Goal: Information Seeking & Learning: Learn about a topic

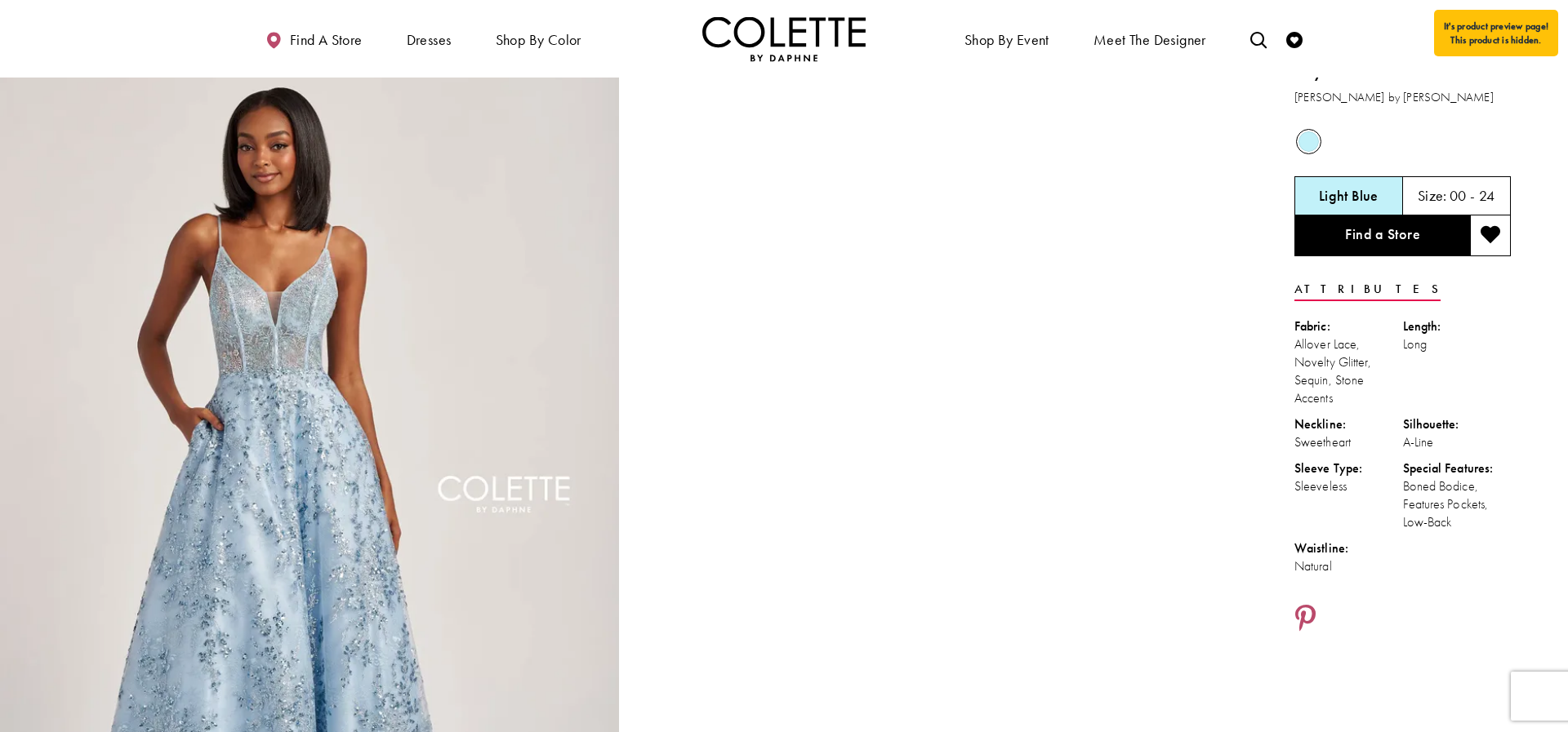
scroll to position [22, 0]
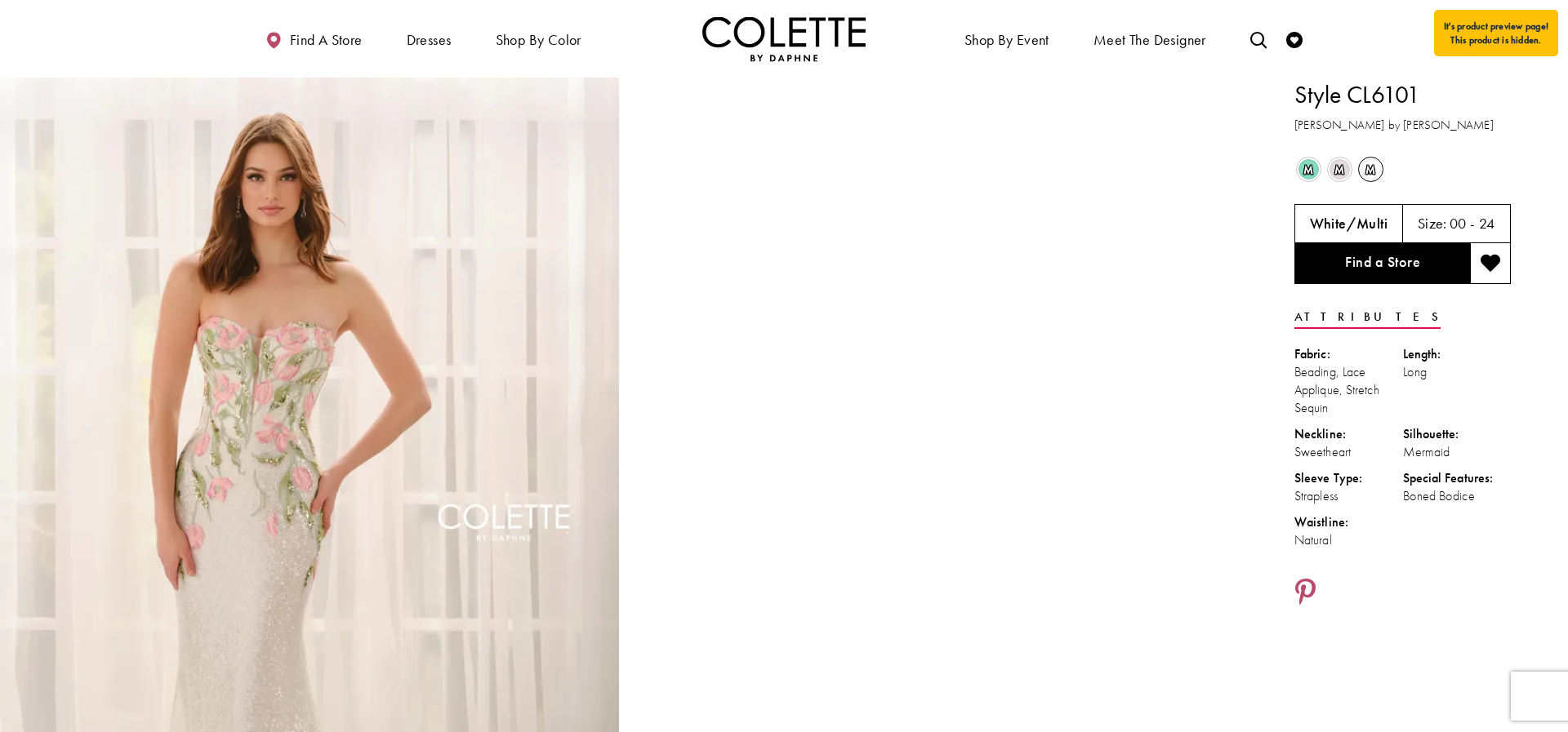
click at [1345, 166] on span "m" at bounding box center [1339, 169] width 21 height 21
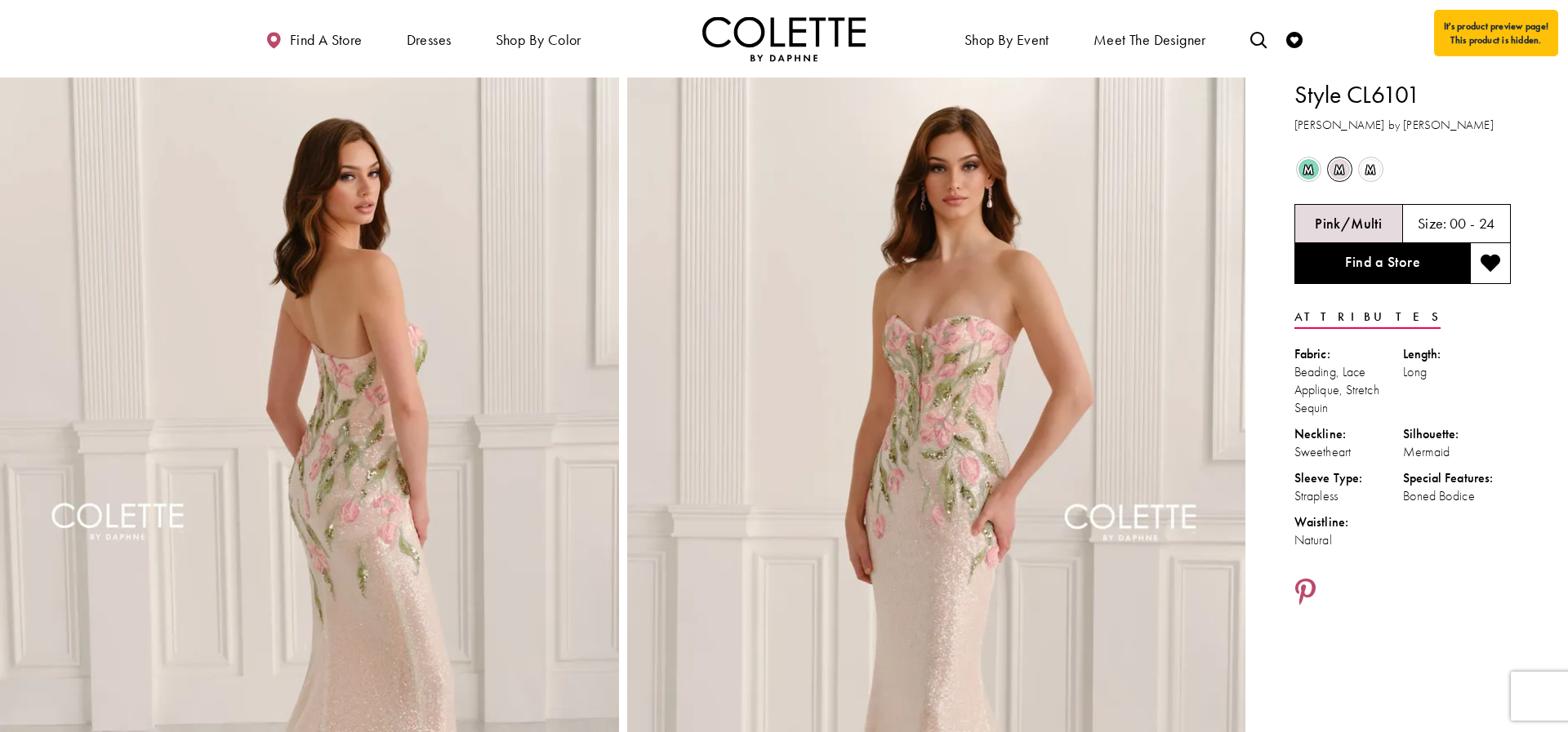
click at [1308, 168] on span "m" at bounding box center [1308, 169] width 21 height 21
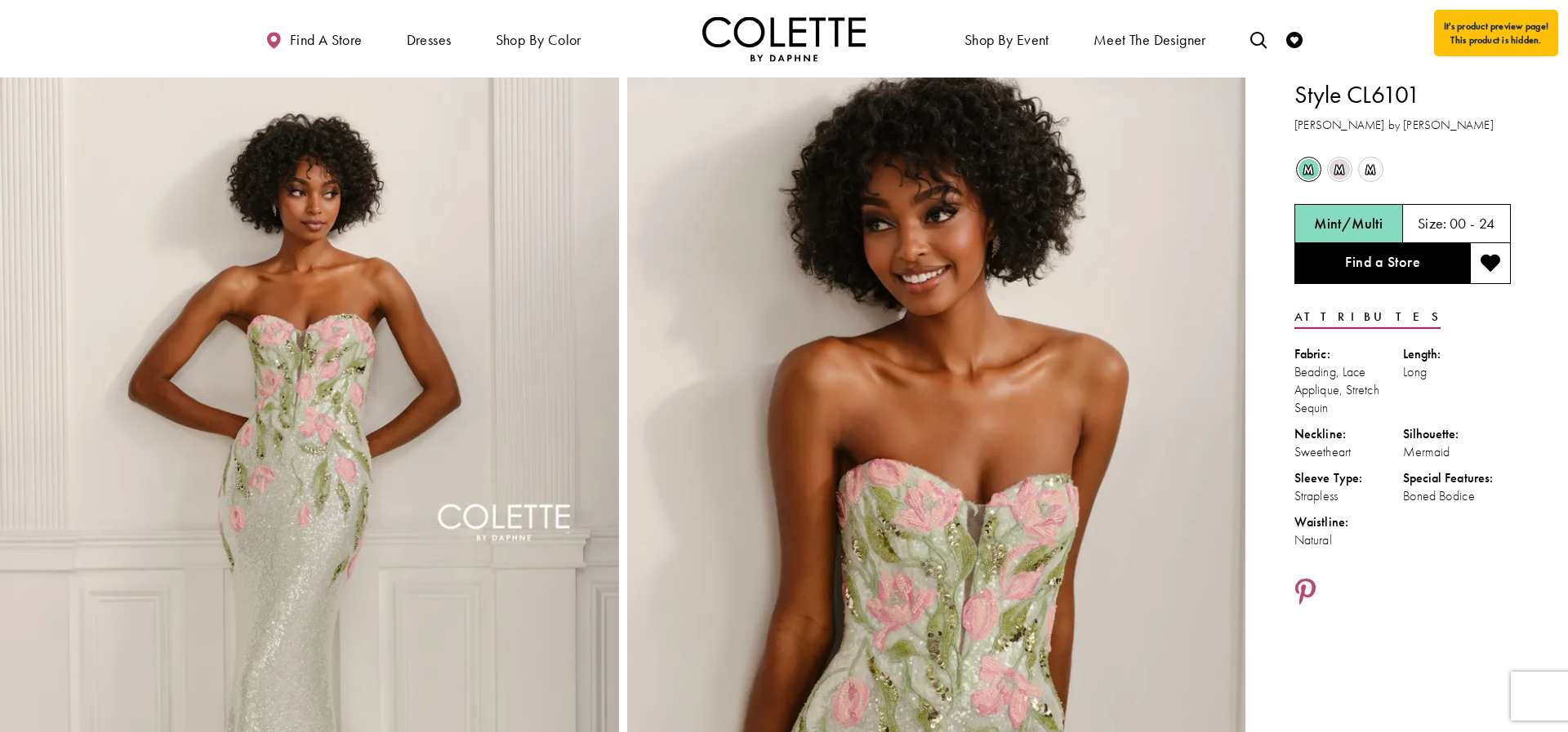
click at [1344, 169] on span "m" at bounding box center [1339, 169] width 21 height 21
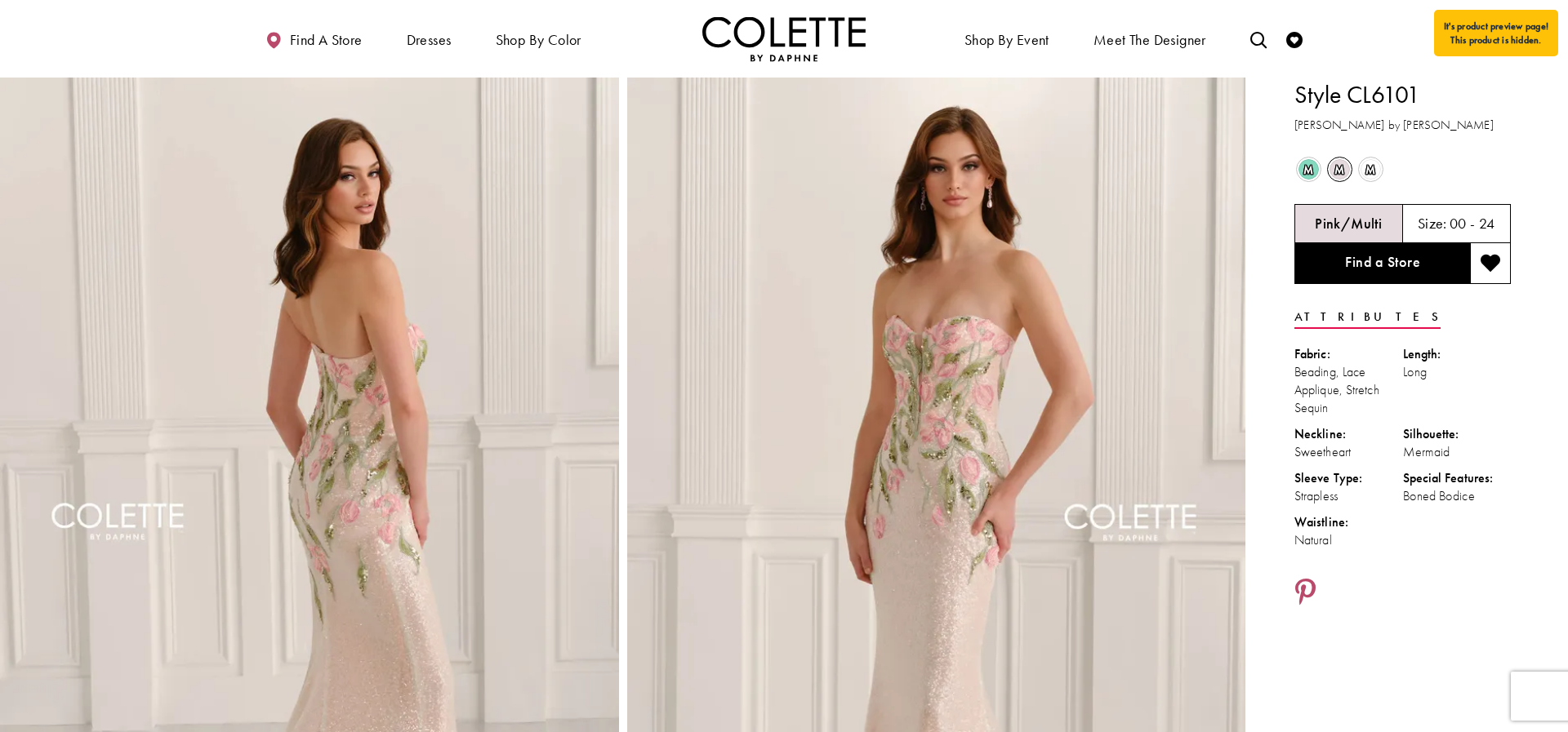
click at [1341, 166] on span "m" at bounding box center [1339, 169] width 21 height 21
click at [1341, 166] on span "m" at bounding box center [1339, 169] width 21 height 21
click at [1373, 164] on span "m" at bounding box center [1370, 169] width 21 height 21
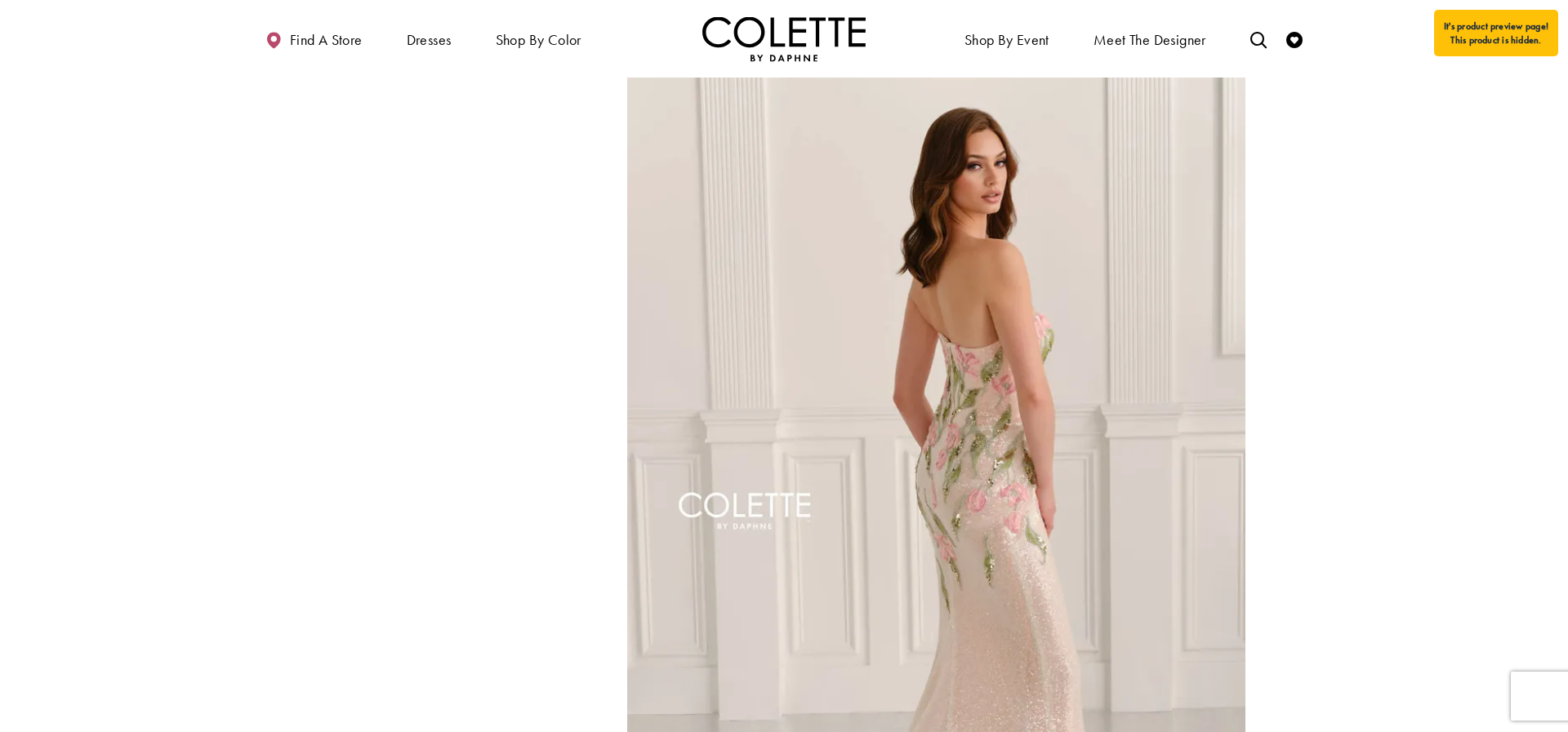
scroll to position [946, 0]
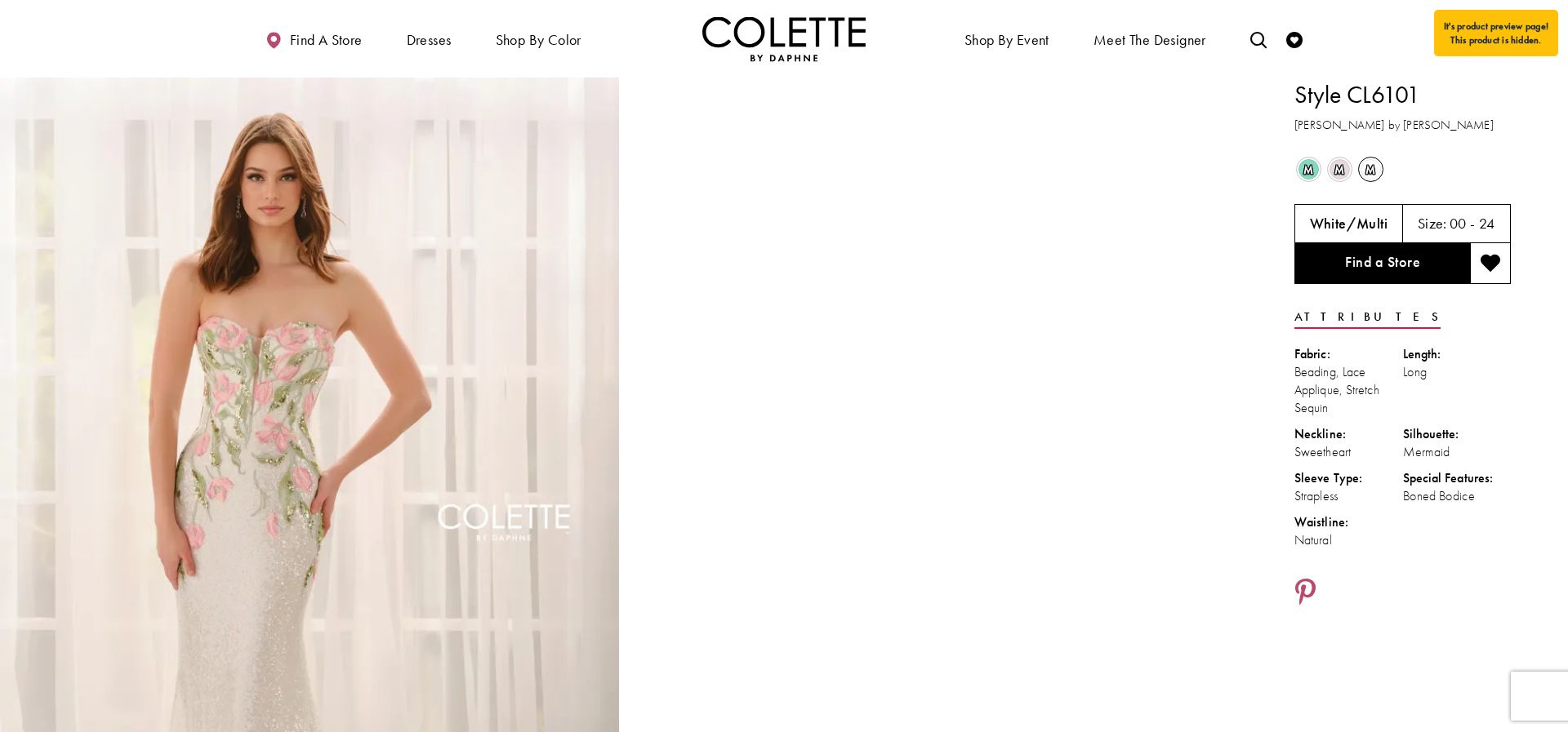
click at [1310, 181] on div "m Out of Stock" at bounding box center [1308, 169] width 28 height 28
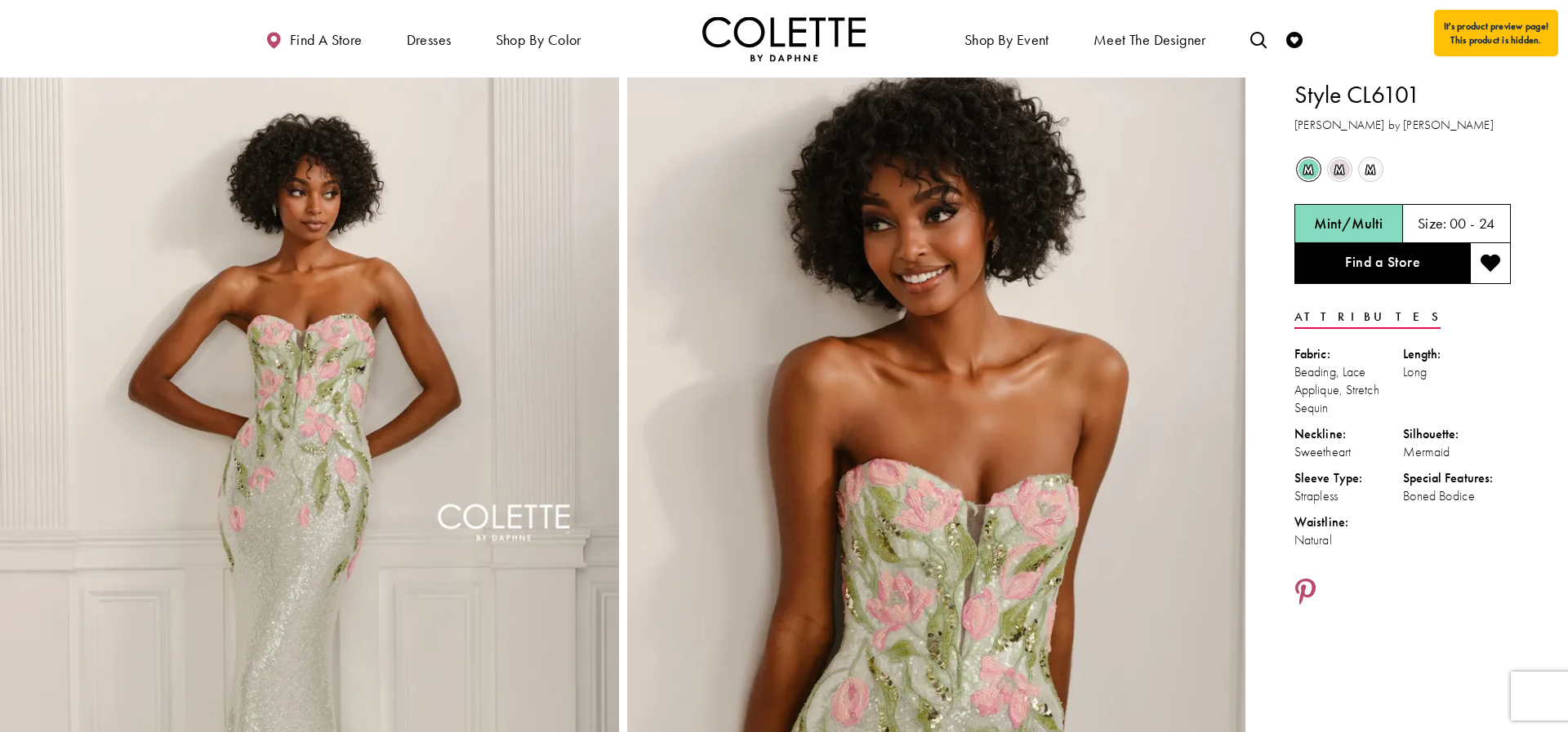
click at [1341, 171] on span "m" at bounding box center [1339, 169] width 21 height 21
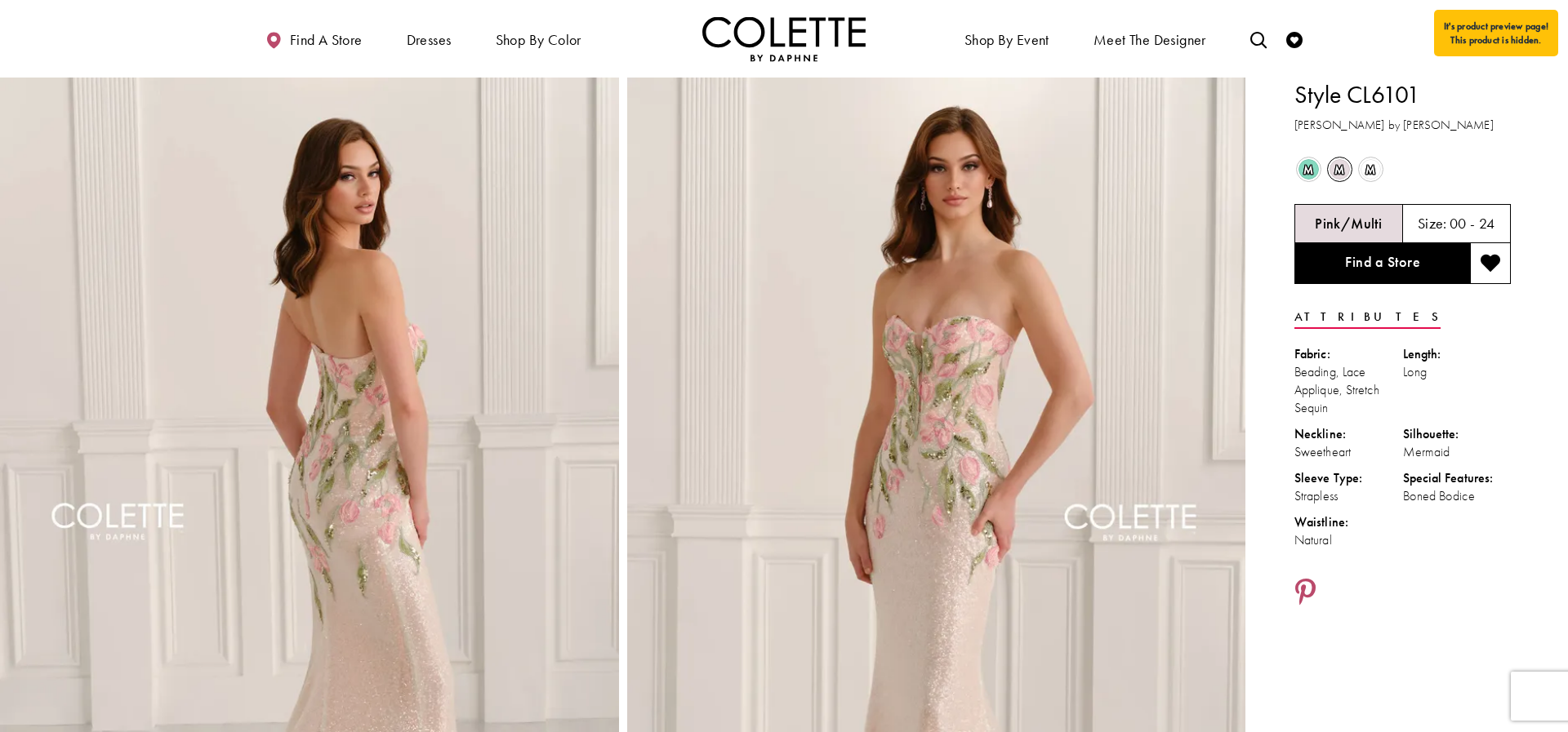
click at [1366, 171] on span "m" at bounding box center [1370, 169] width 21 height 21
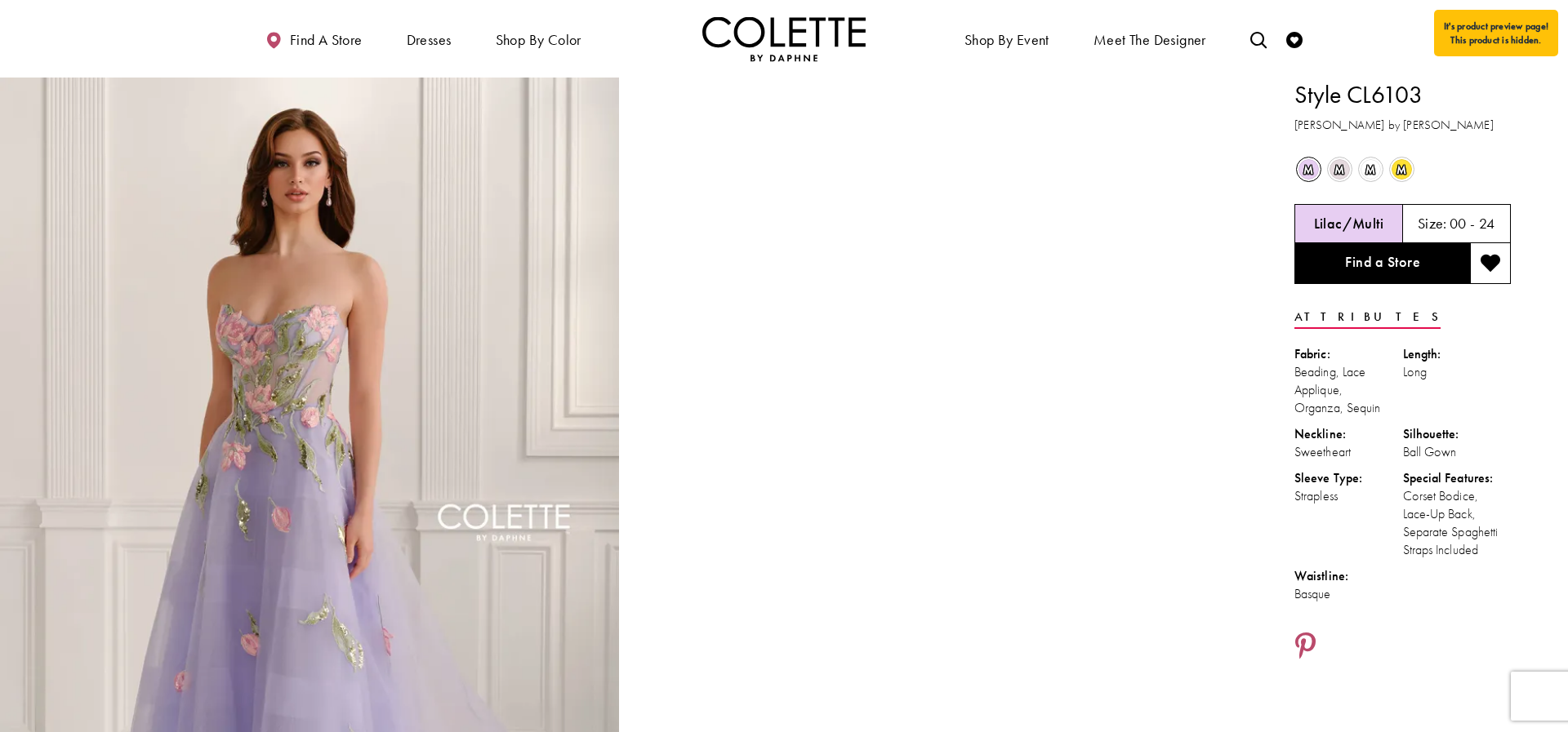
click at [1342, 174] on span "m" at bounding box center [1339, 169] width 21 height 21
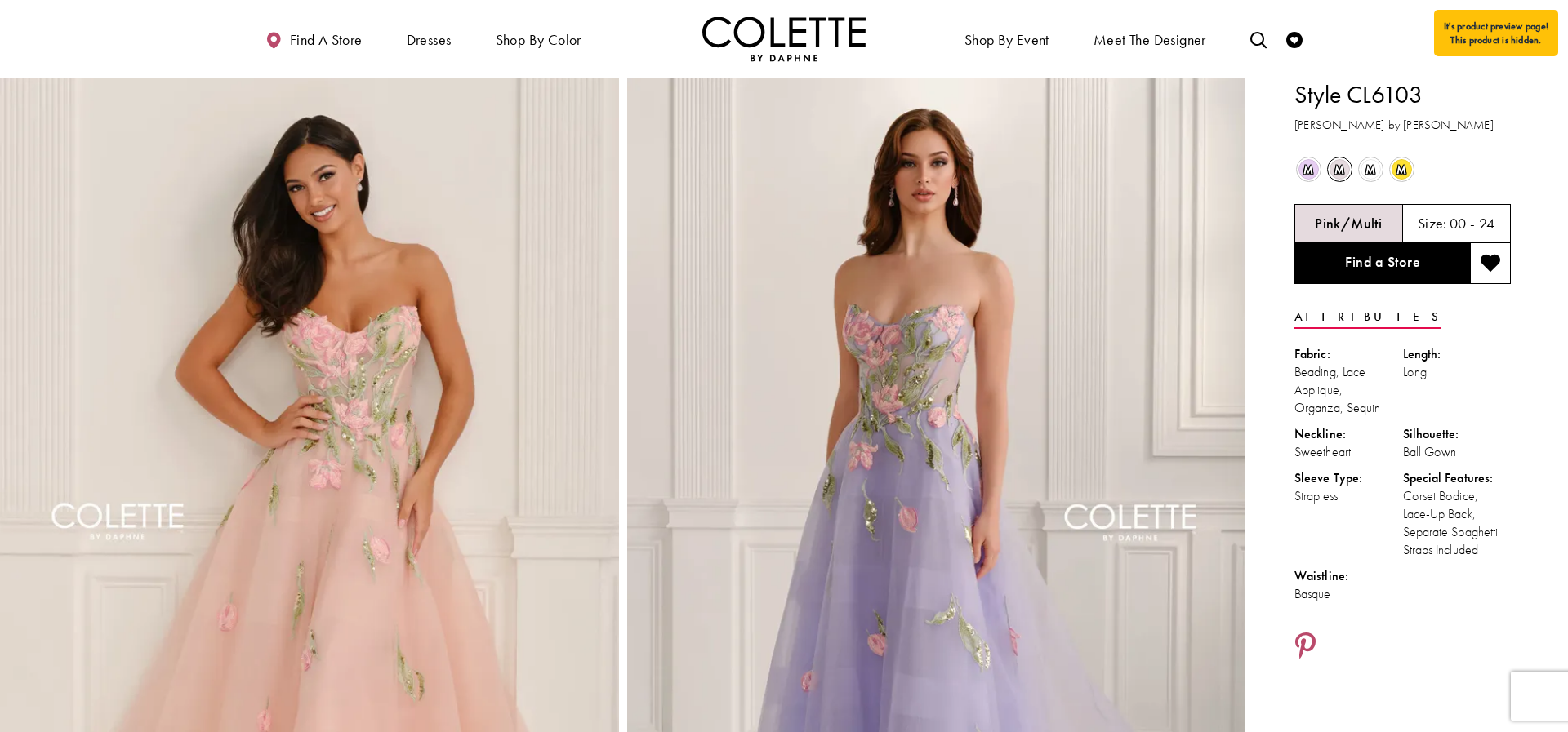
click at [1367, 179] on span "m" at bounding box center [1370, 169] width 21 height 21
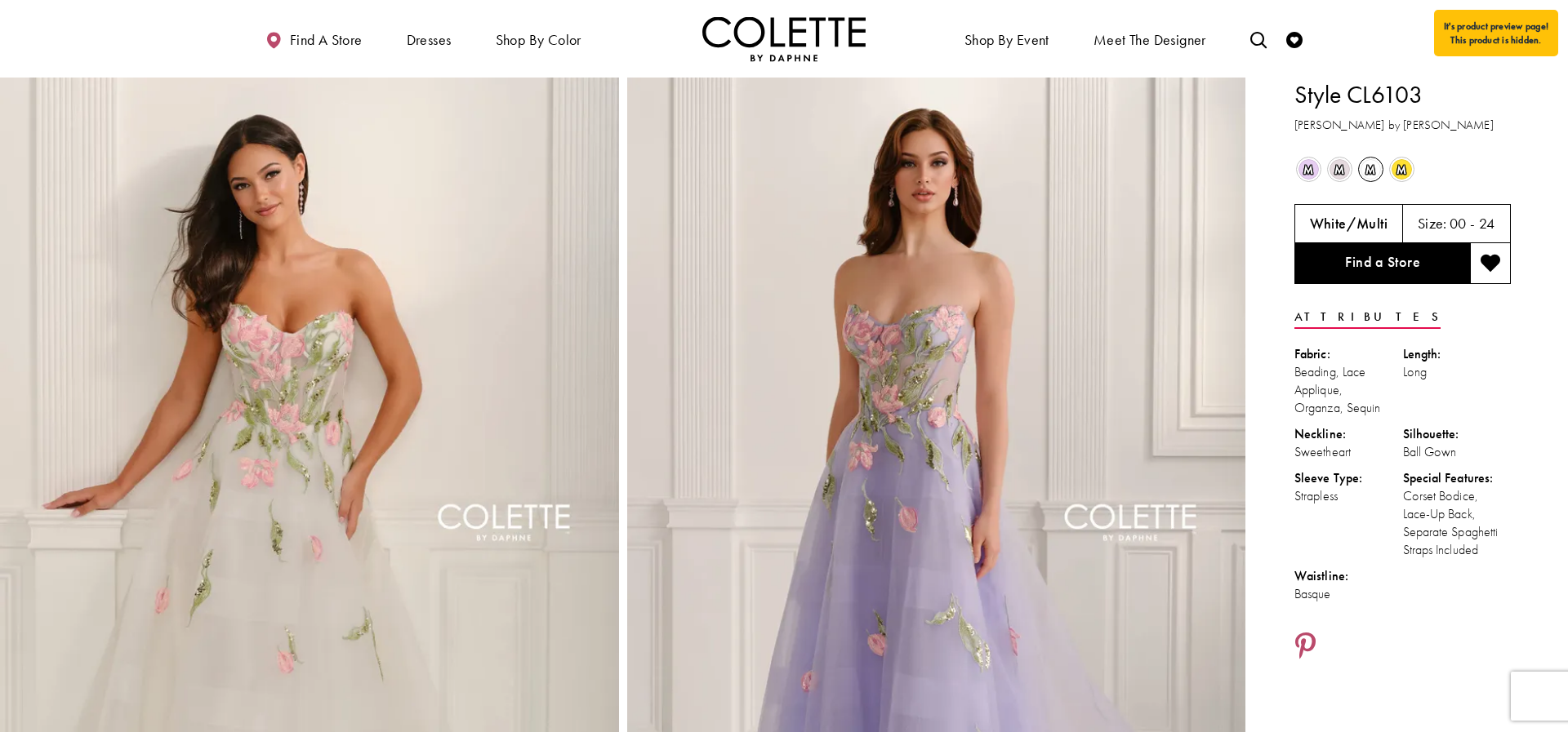
drag, startPoint x: 1412, startPoint y: 175, endPoint x: 1398, endPoint y: 172, distance: 14.3
click at [1412, 175] on div "m Out of Stock" at bounding box center [1402, 169] width 28 height 28
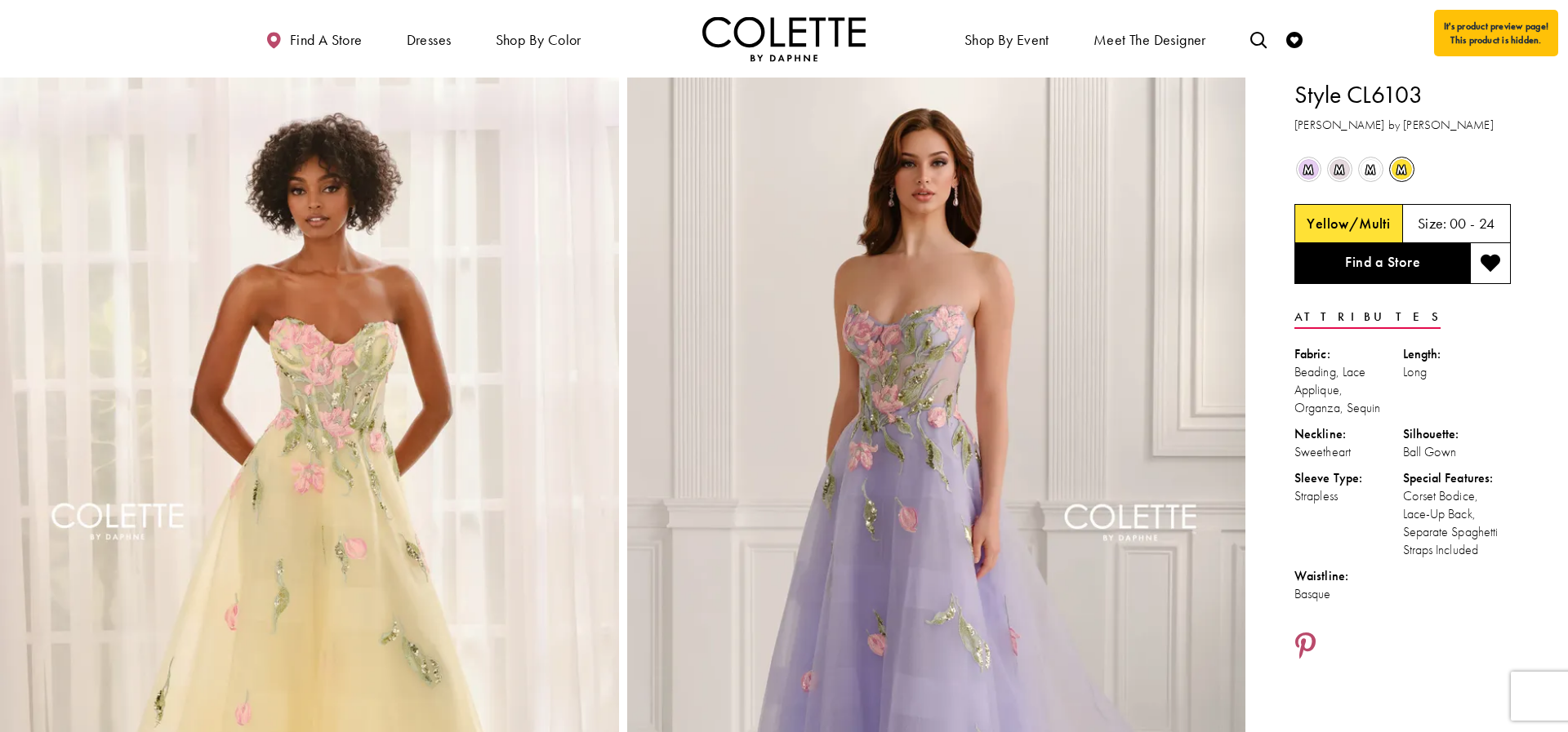
click at [1308, 171] on span "m" at bounding box center [1308, 169] width 21 height 21
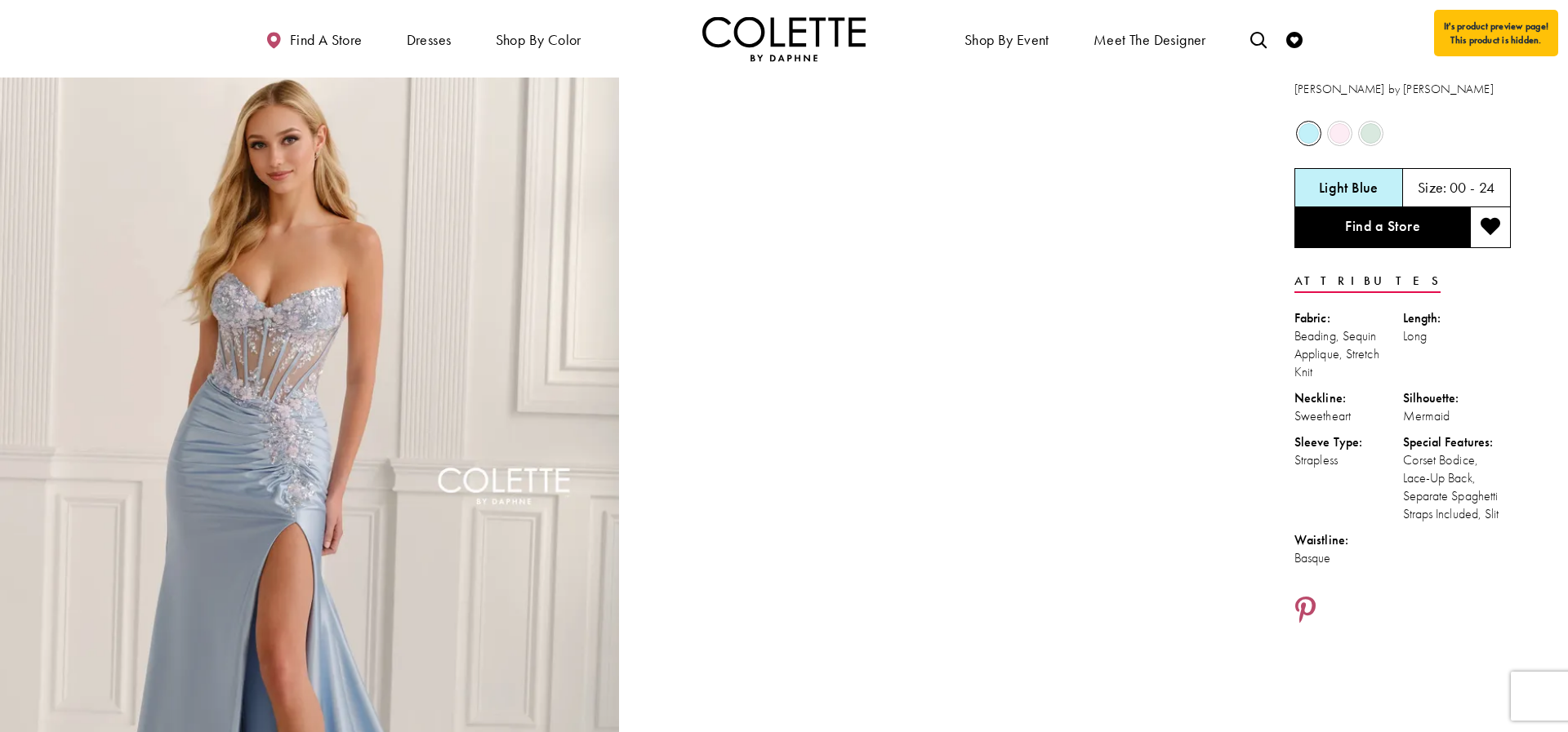
scroll to position [37, 0]
click at [1340, 136] on span "Product color controls state depends on size chosen" at bounding box center [1339, 132] width 21 height 21
click at [1340, 136] on span "Product color controls state depends on size chosen" at bounding box center [1339, 135] width 21 height 21
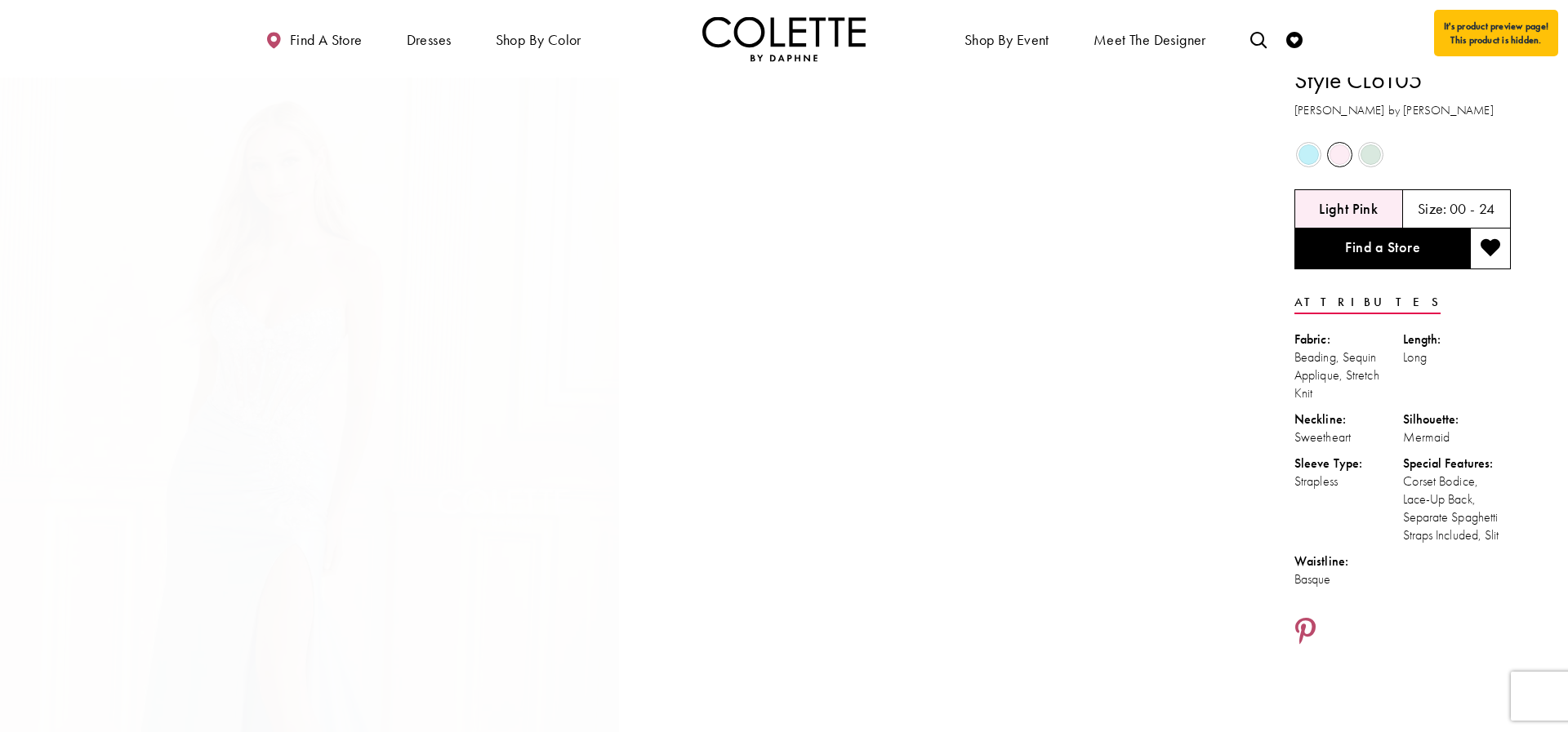
scroll to position [0, 0]
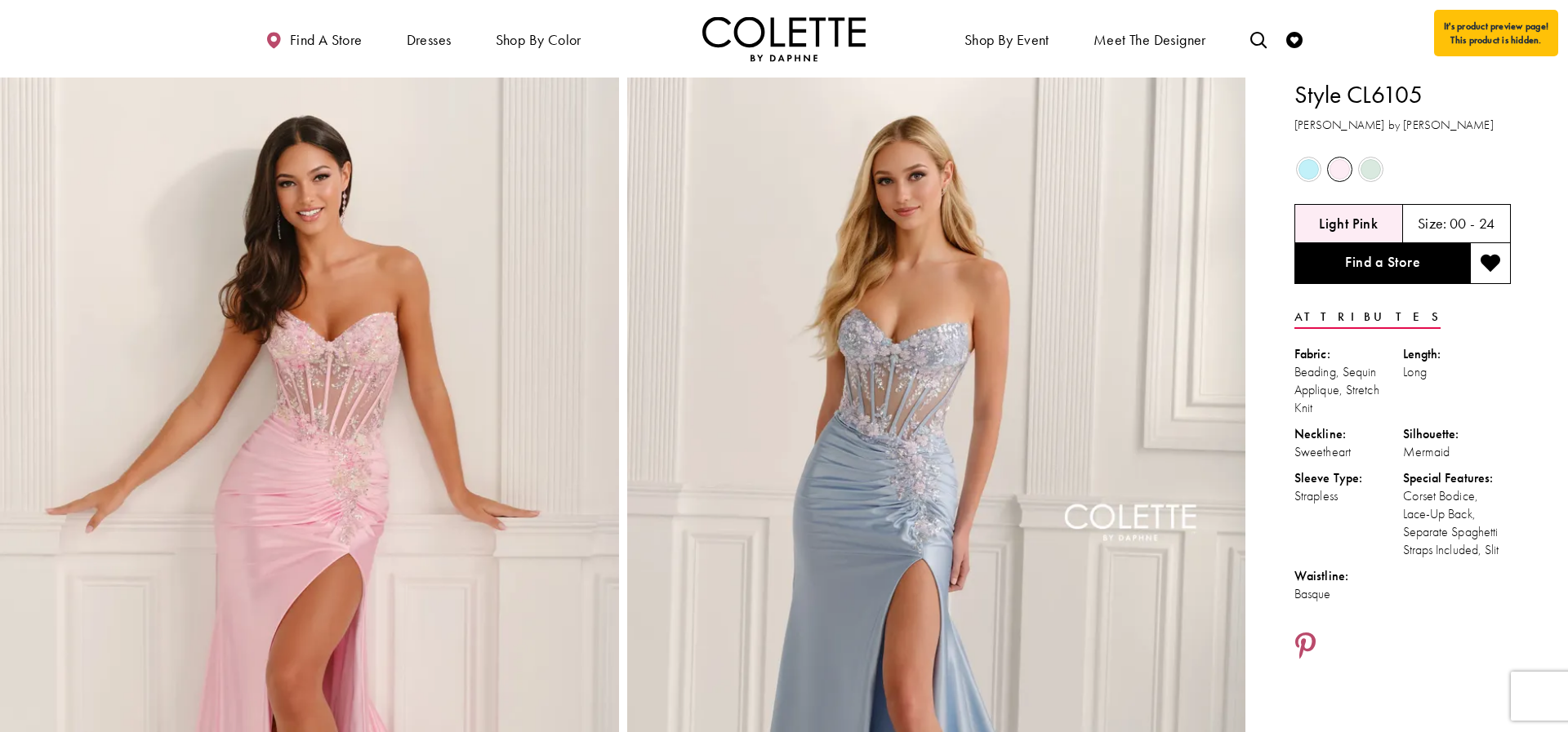
click at [1373, 172] on span "Product color controls state depends on size chosen" at bounding box center [1370, 169] width 21 height 21
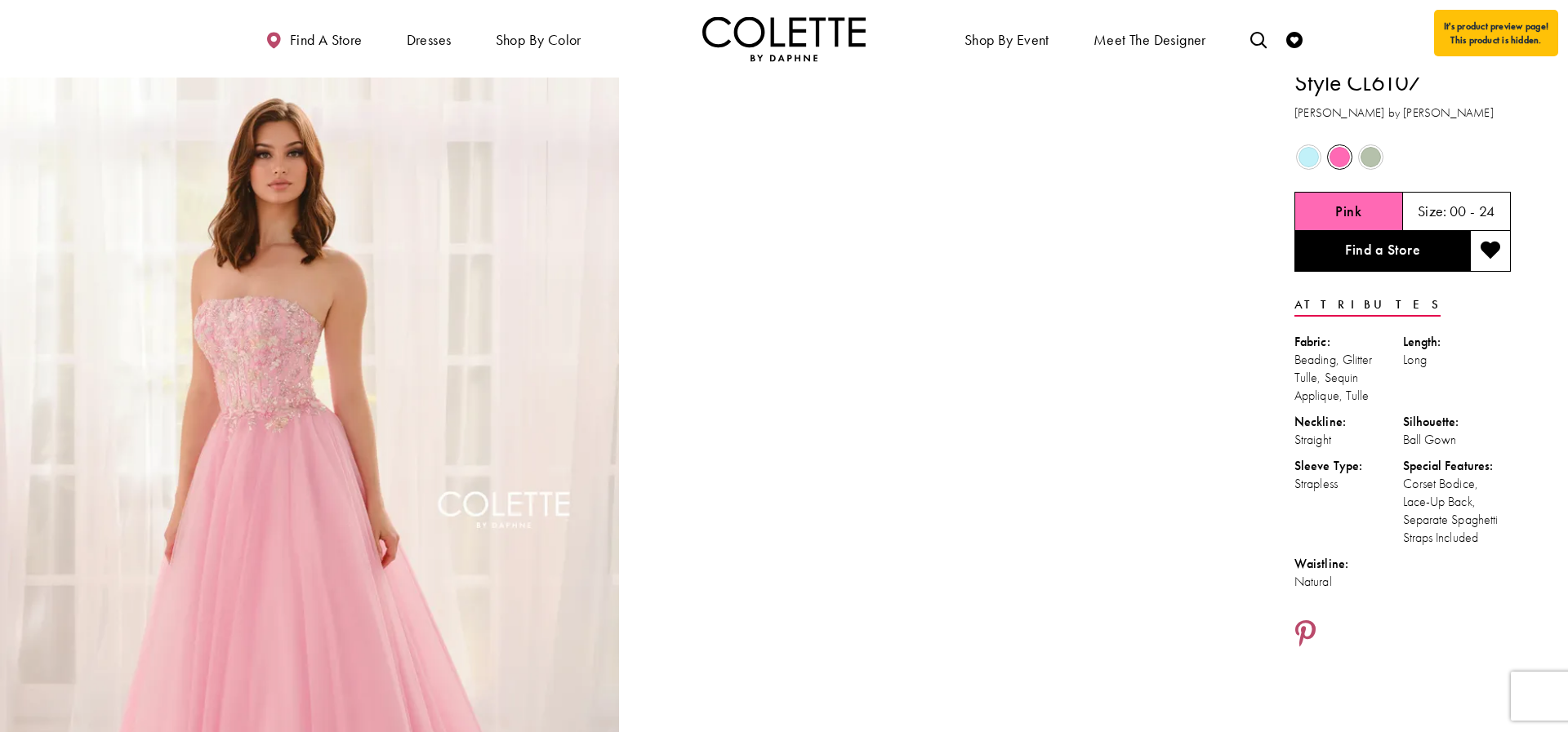
scroll to position [15, 0]
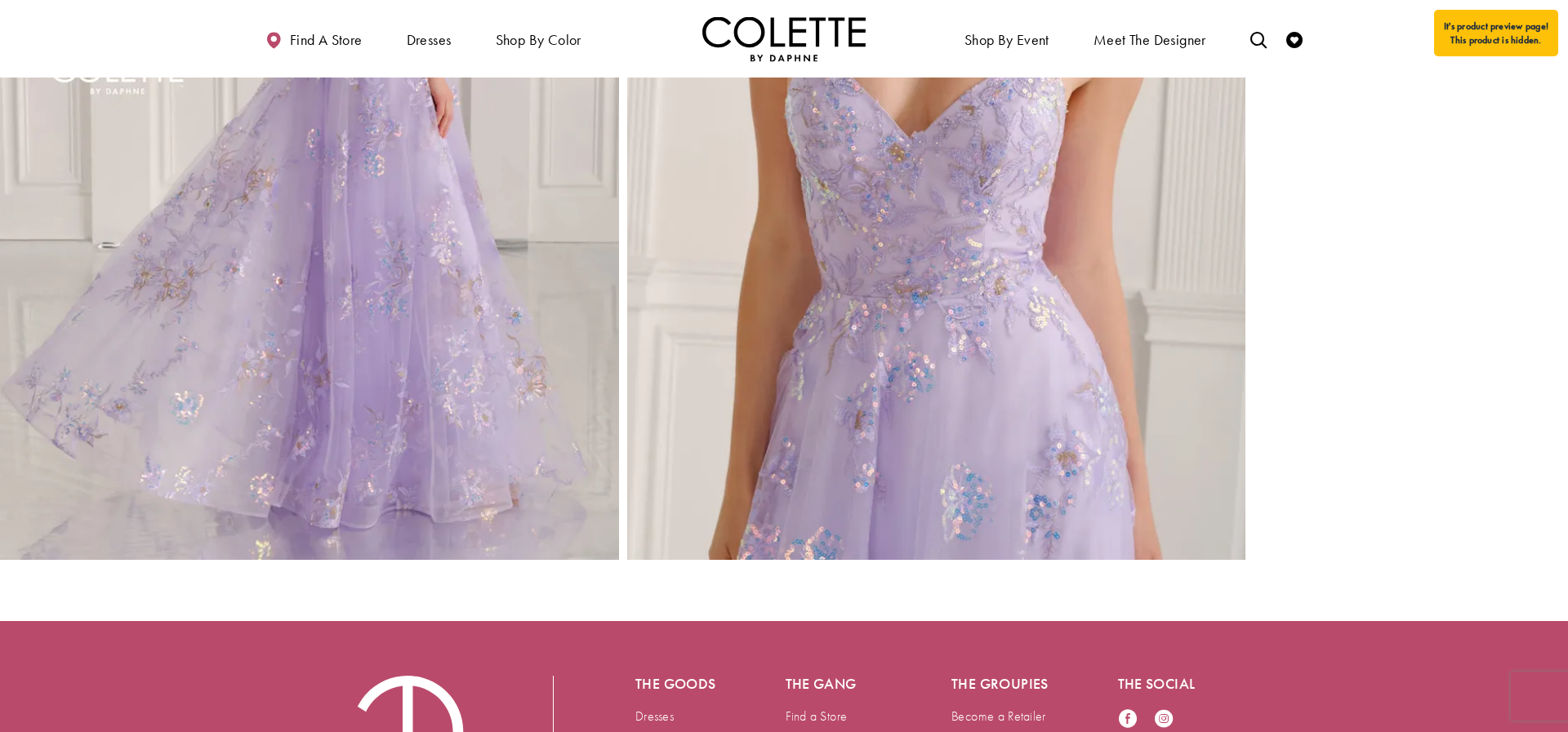
scroll to position [1221, 0]
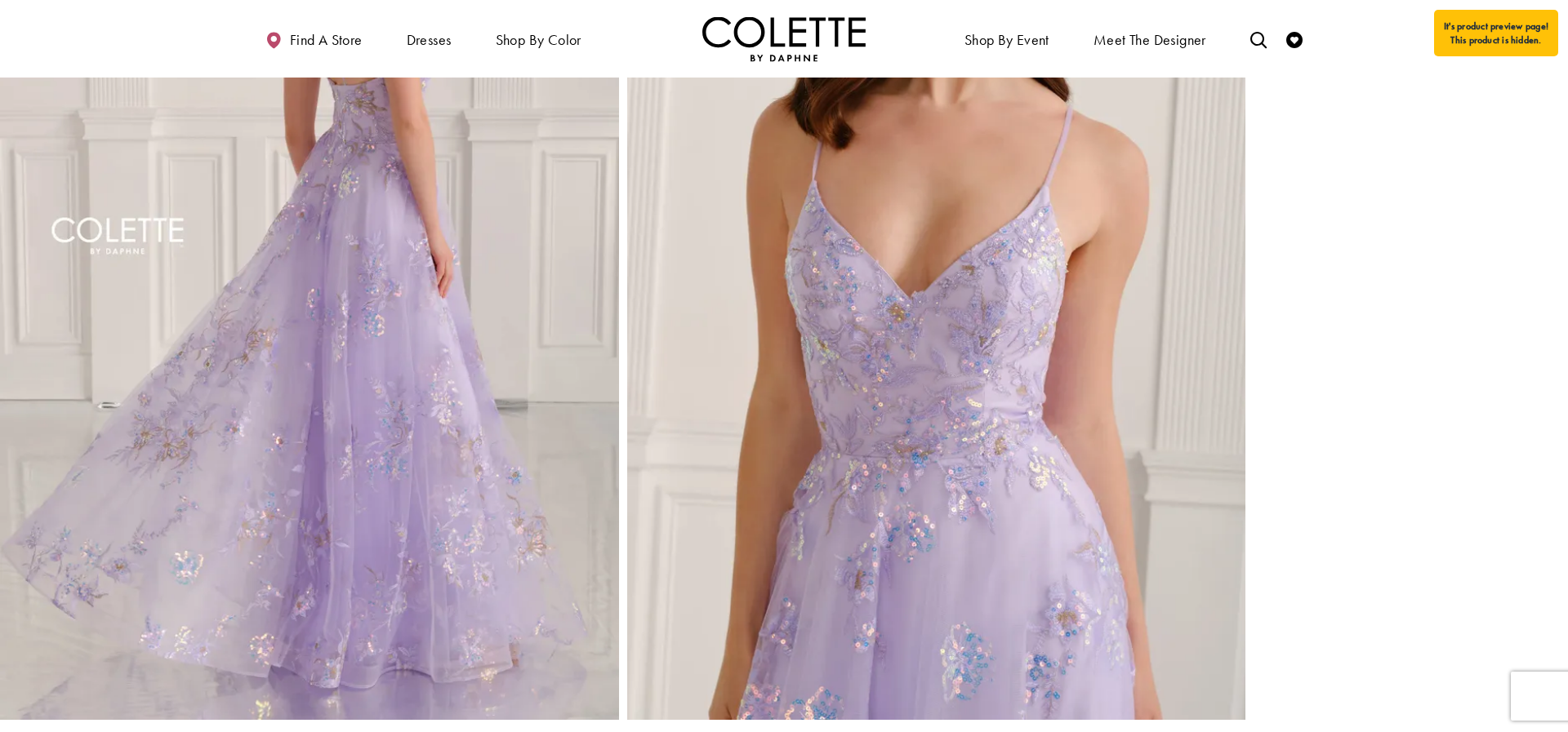
click at [327, 306] on img "Full size Style CL6109 Colette by Daphne #2 default Lilac backface vertical pic…" at bounding box center [309, 255] width 619 height 927
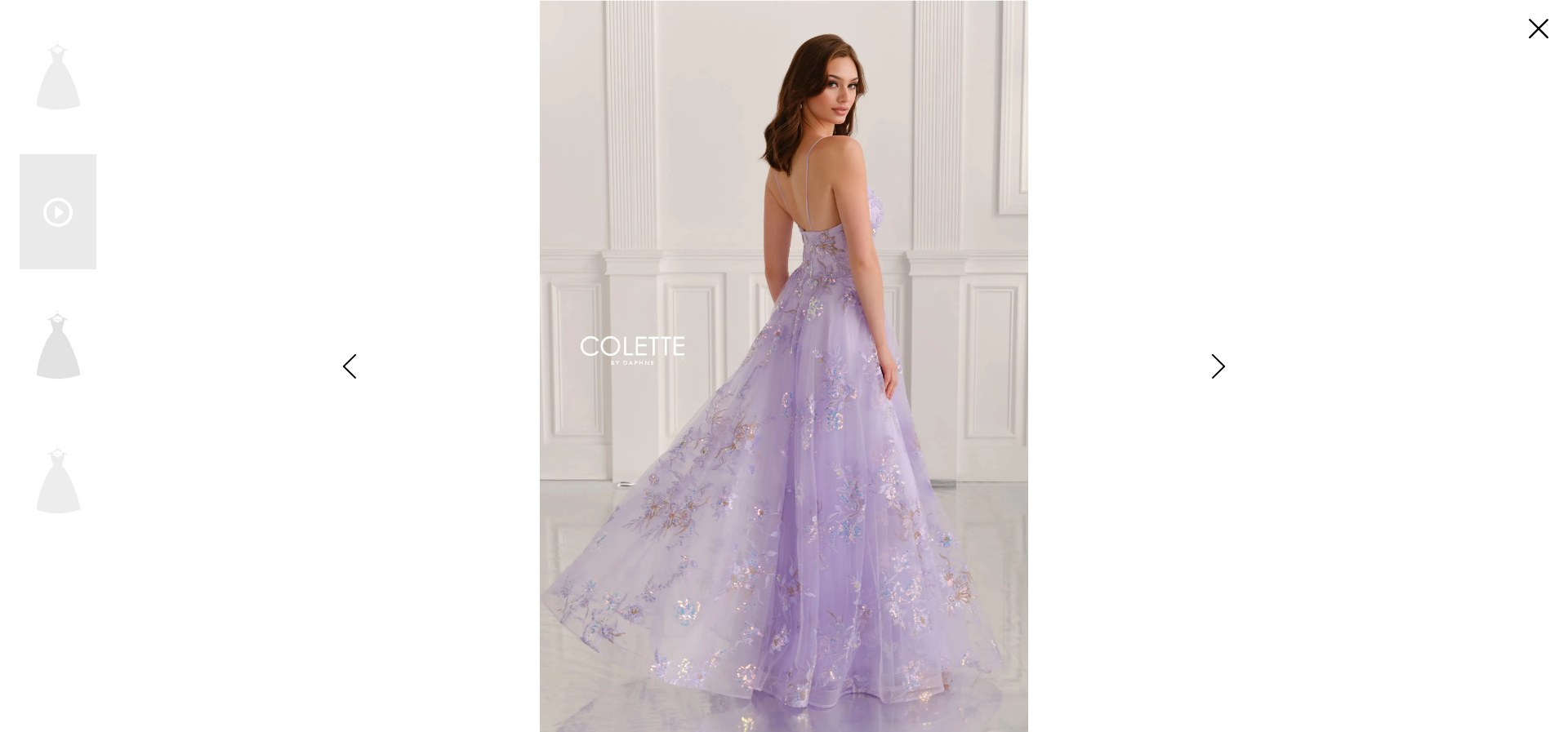
click at [327, 306] on div "Pause autoplay Previous Slide Next Slide 0 1 2 3" at bounding box center [784, 366] width 1528 height 732
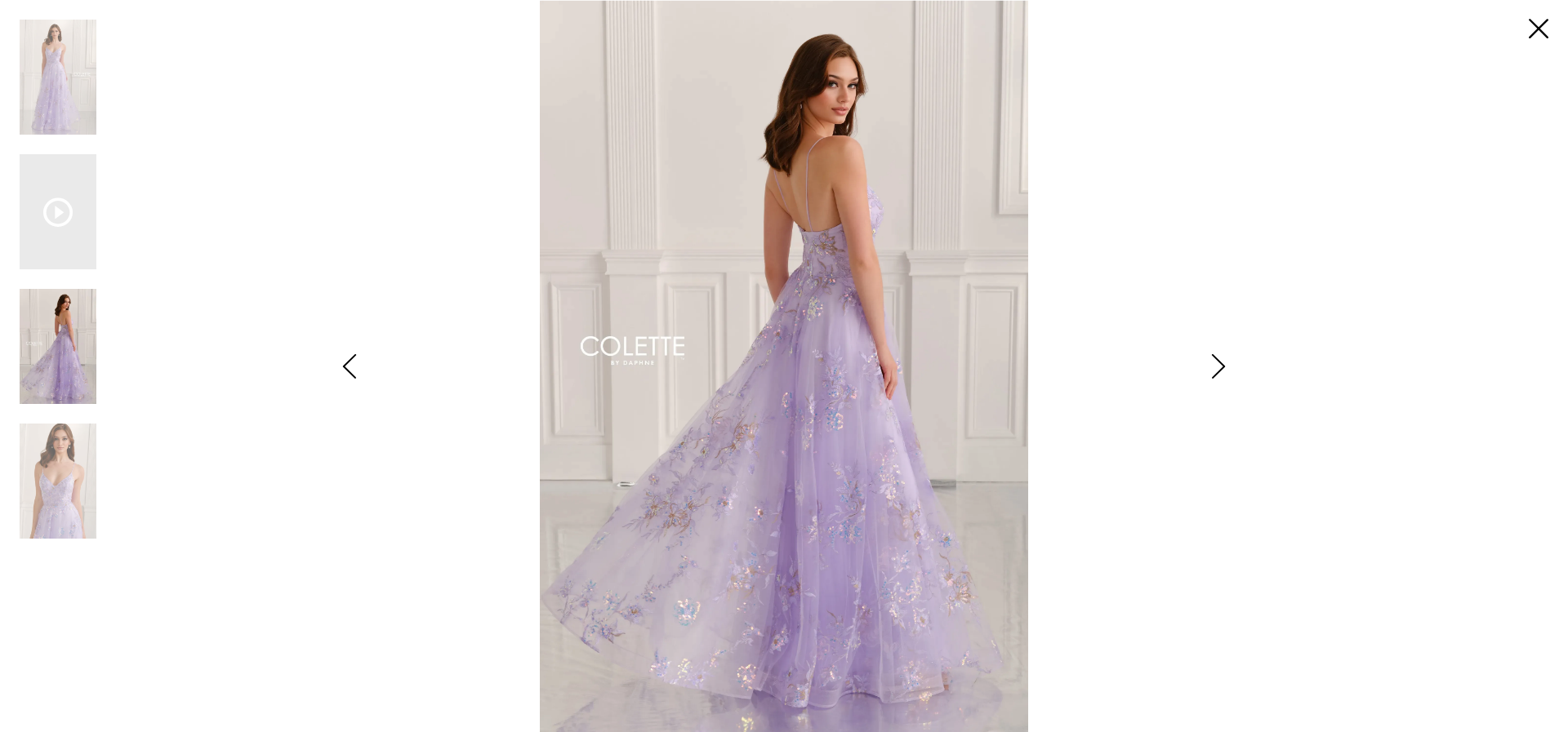
click at [801, 270] on img "Scroll List" at bounding box center [784, 366] width 829 height 732
click at [811, 254] on img "Scroll List" at bounding box center [784, 366] width 829 height 732
click at [1219, 376] on icon "Style CL6109 Colette by Daphne Views dialog" at bounding box center [1218, 366] width 41 height 24
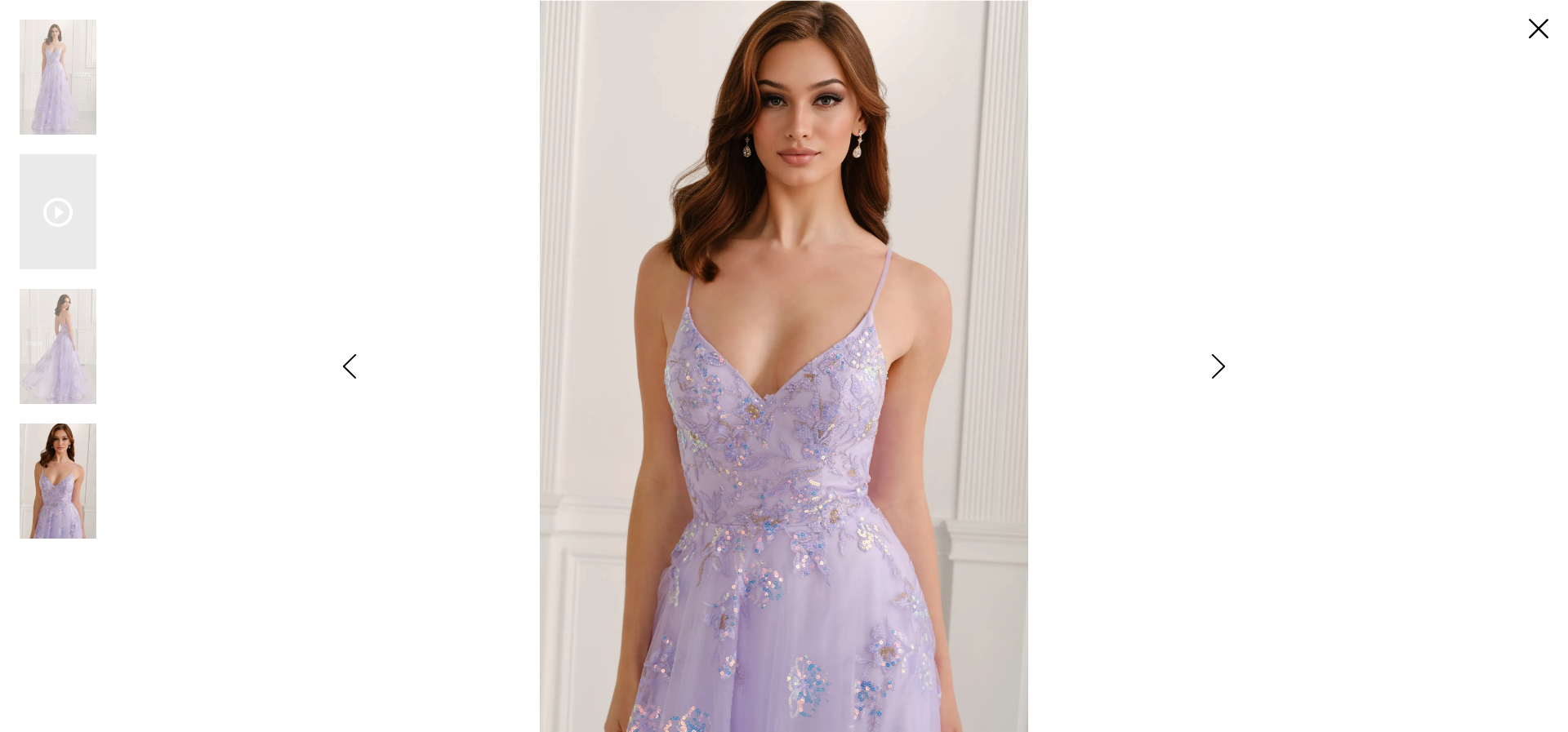
click at [1216, 378] on icon "Style CL6109 Colette by Daphne Views dialog" at bounding box center [1218, 366] width 41 height 24
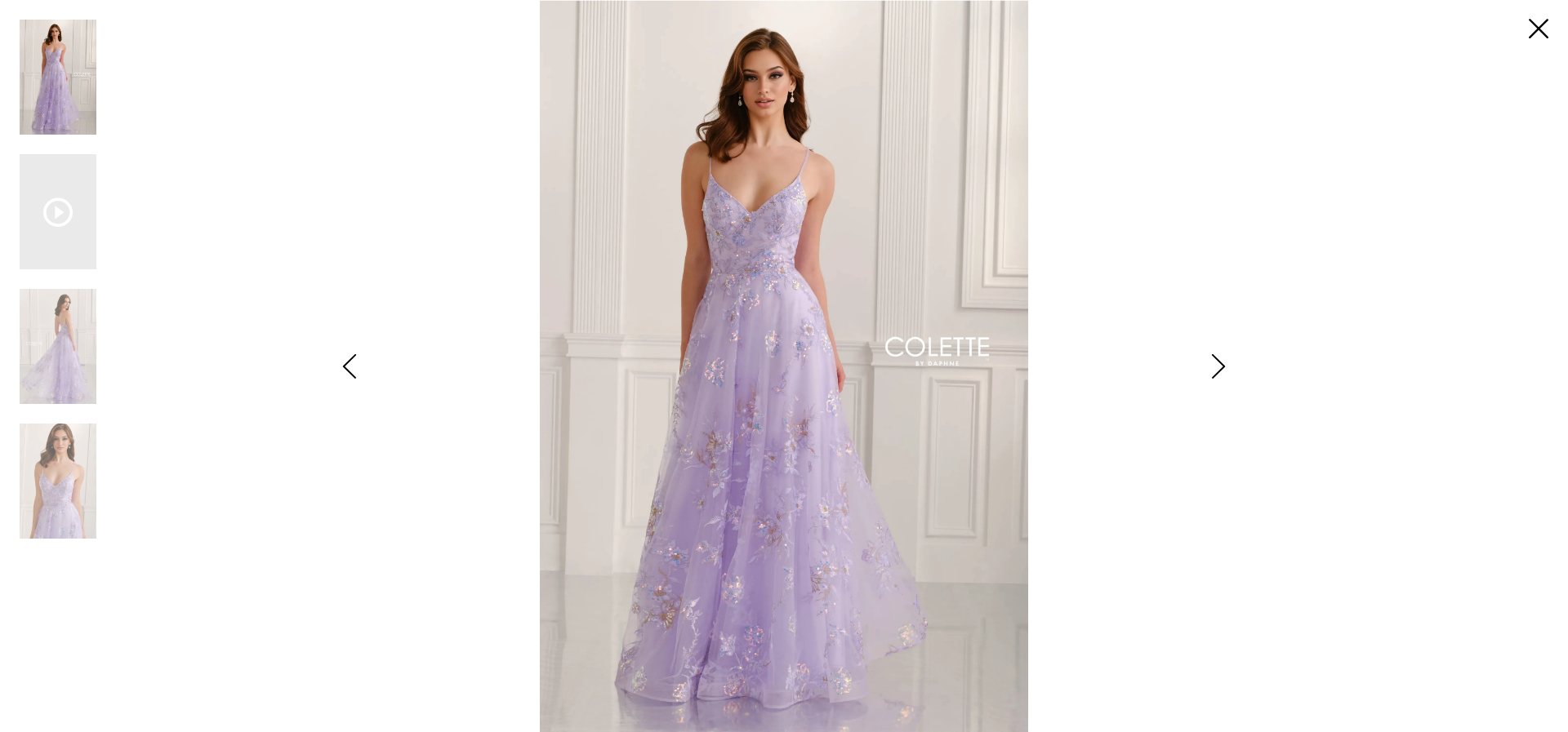
click at [1215, 377] on icon "Style CL6109 Colette by Daphne Views dialog" at bounding box center [1218, 366] width 41 height 24
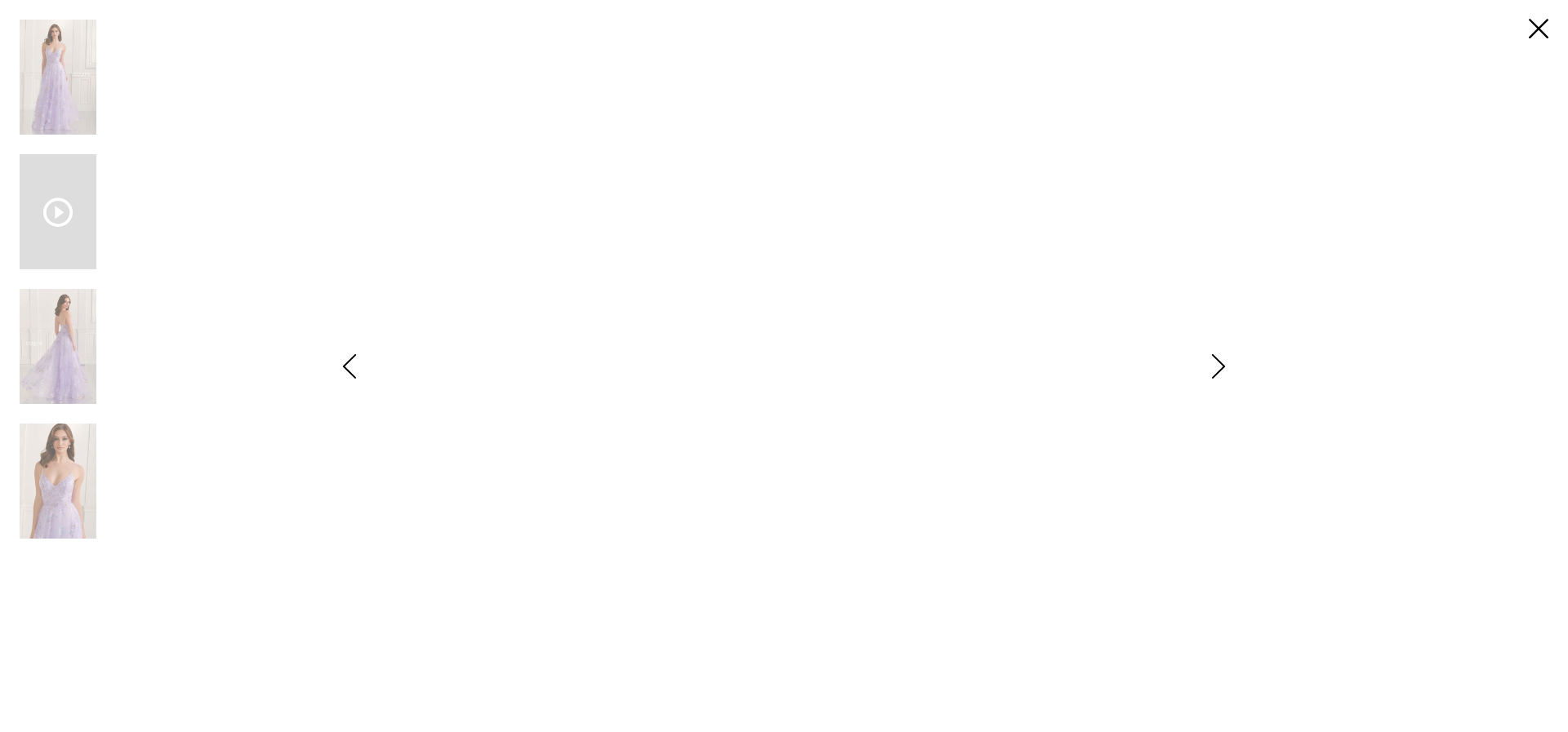
click at [1215, 377] on icon "Style CL6109 Colette by Daphne Views dialog" at bounding box center [1218, 366] width 41 height 24
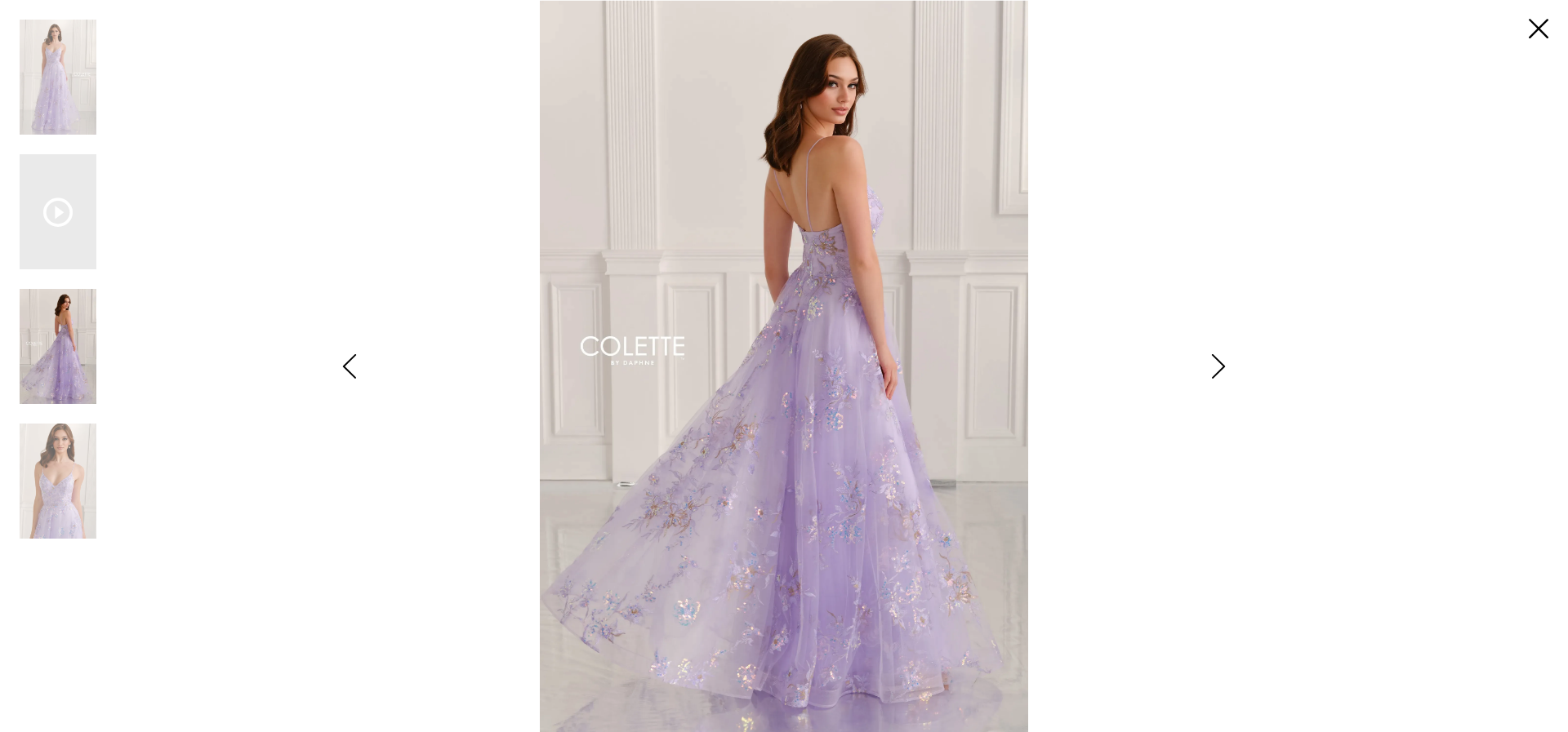
click at [1522, 26] on div "**********" at bounding box center [784, 366] width 1528 height 732
click at [1530, 26] on link "Close" at bounding box center [1538, 30] width 20 height 20
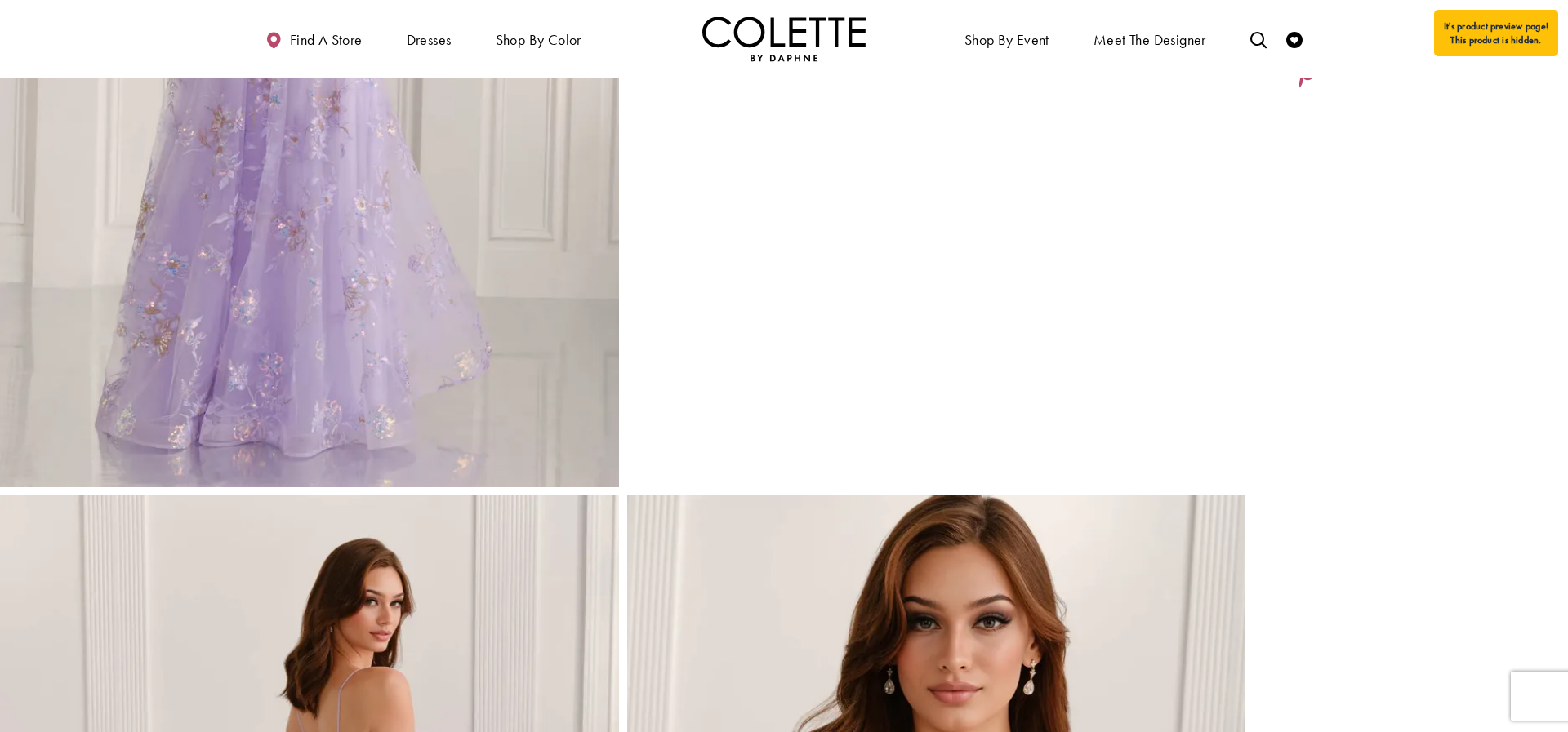
scroll to position [0, 0]
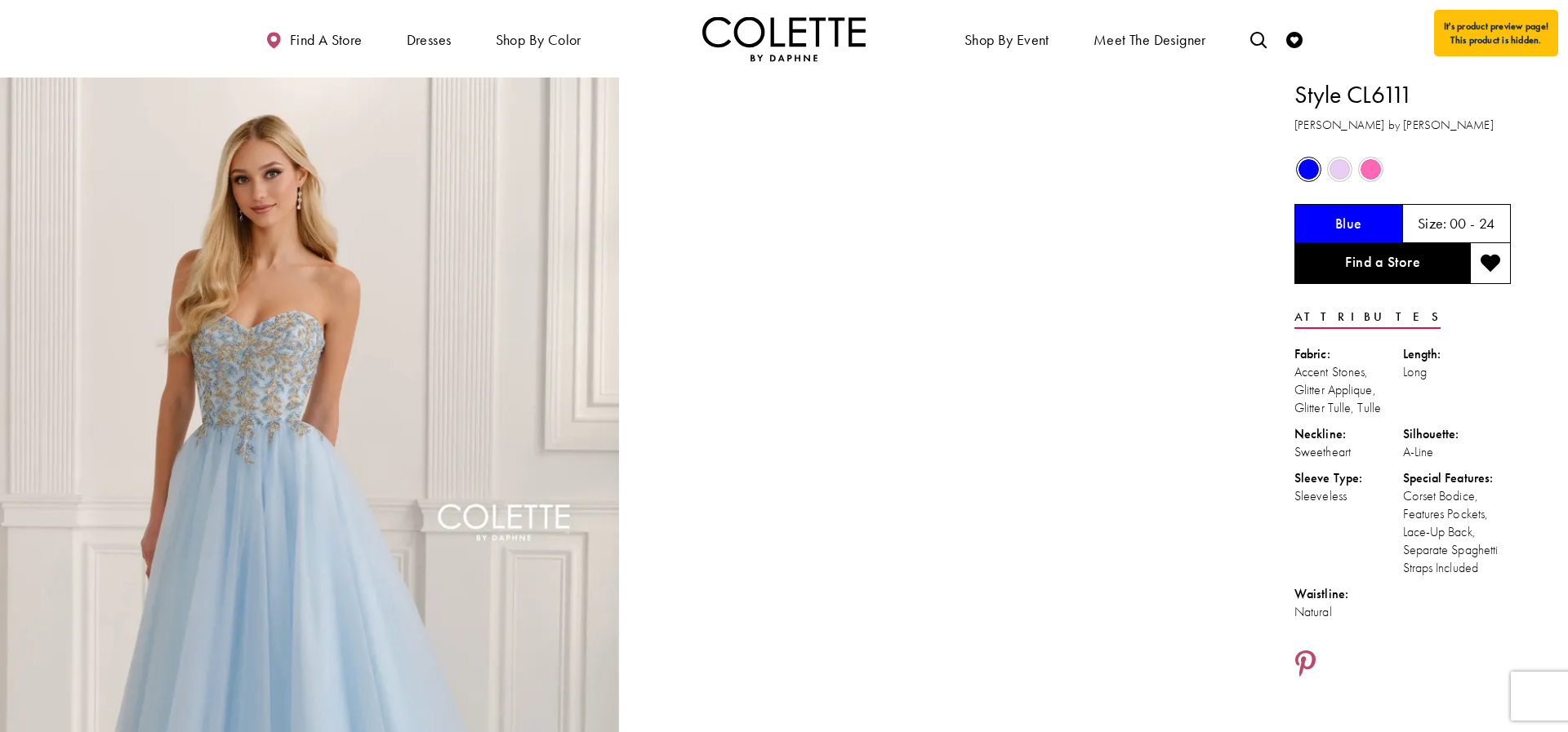
scroll to position [2, 0]
click at [1368, 168] on span "Product color controls state depends on size chosen" at bounding box center [1370, 166] width 21 height 21
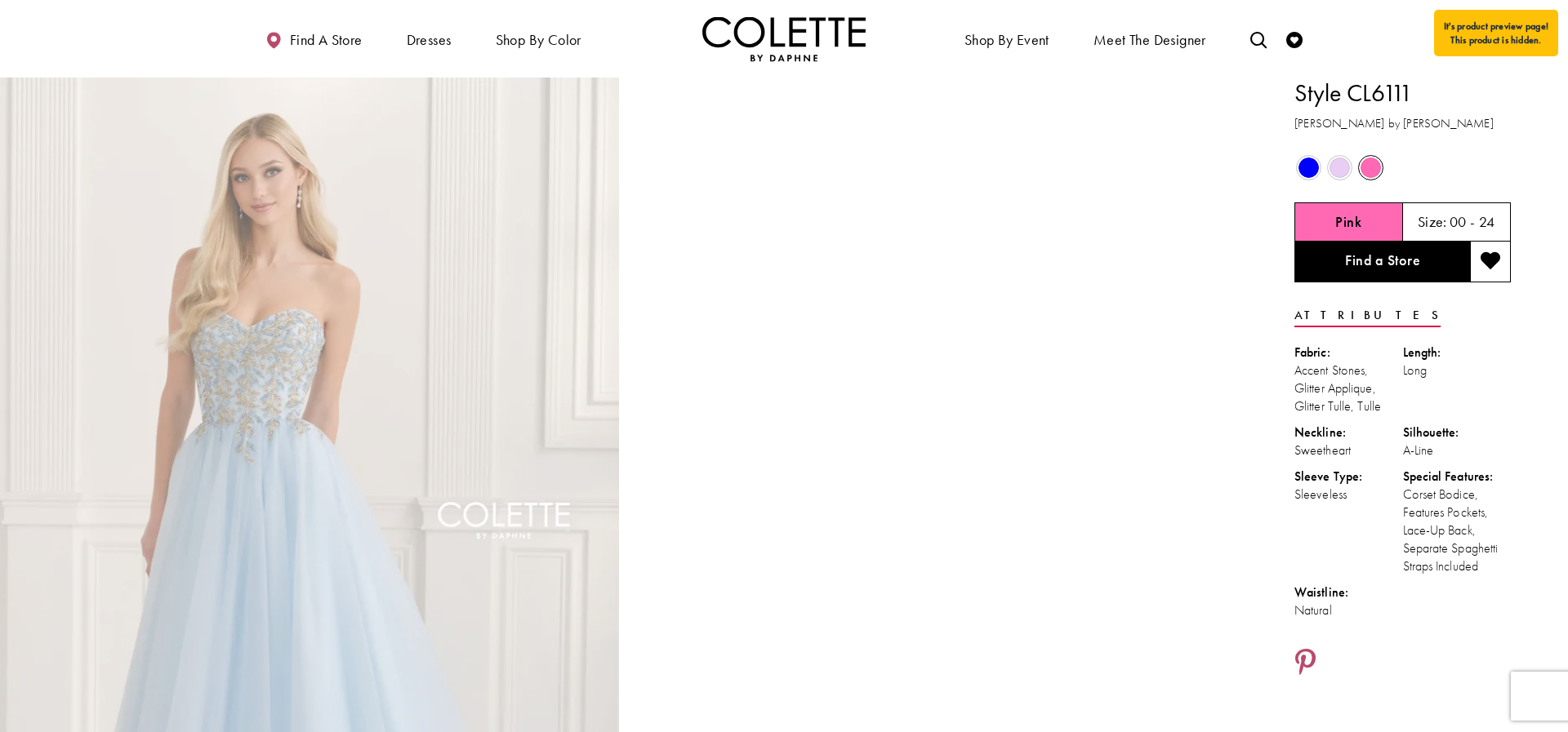
scroll to position [0, 0]
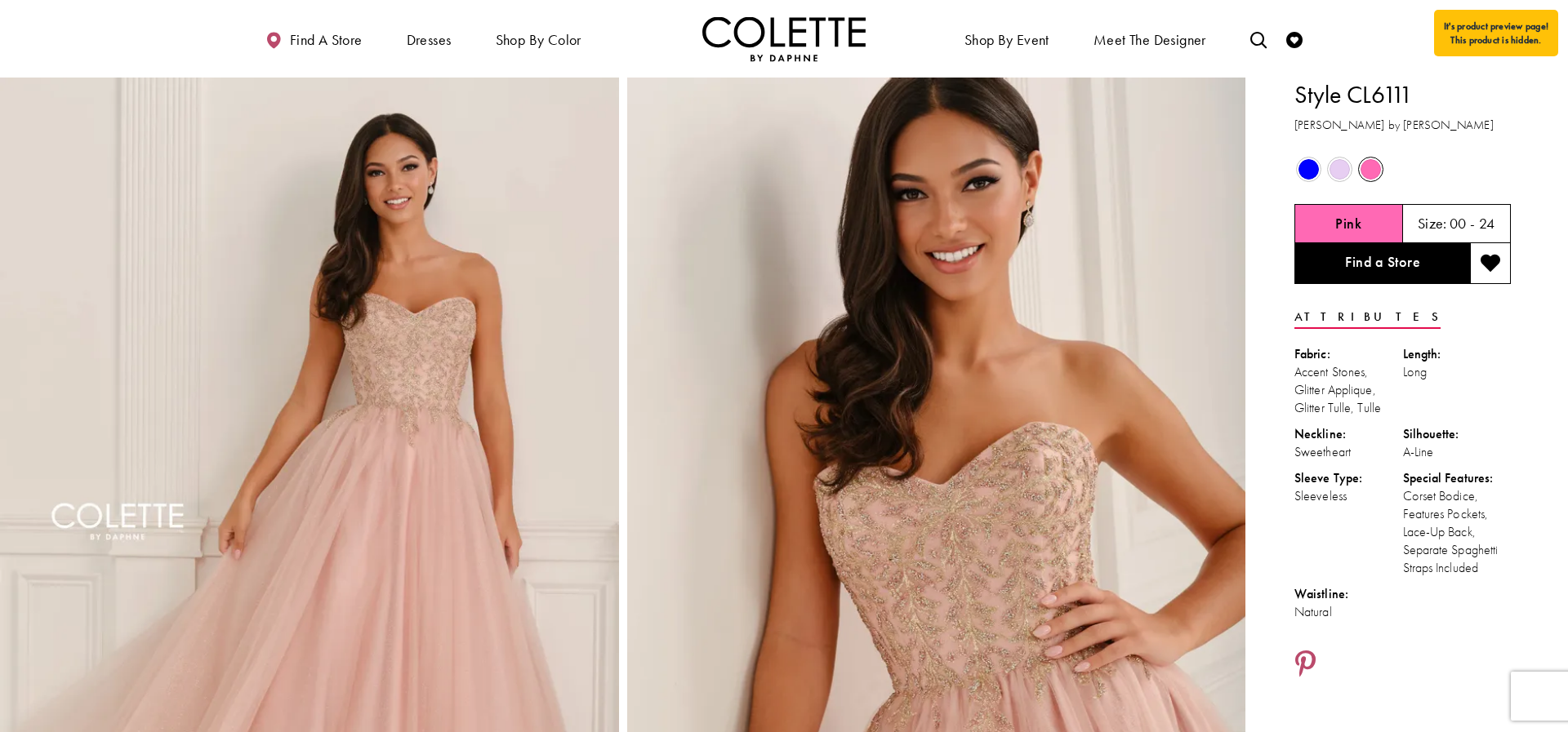
click at [1343, 174] on span "Product color controls state depends on size chosen" at bounding box center [1339, 169] width 21 height 21
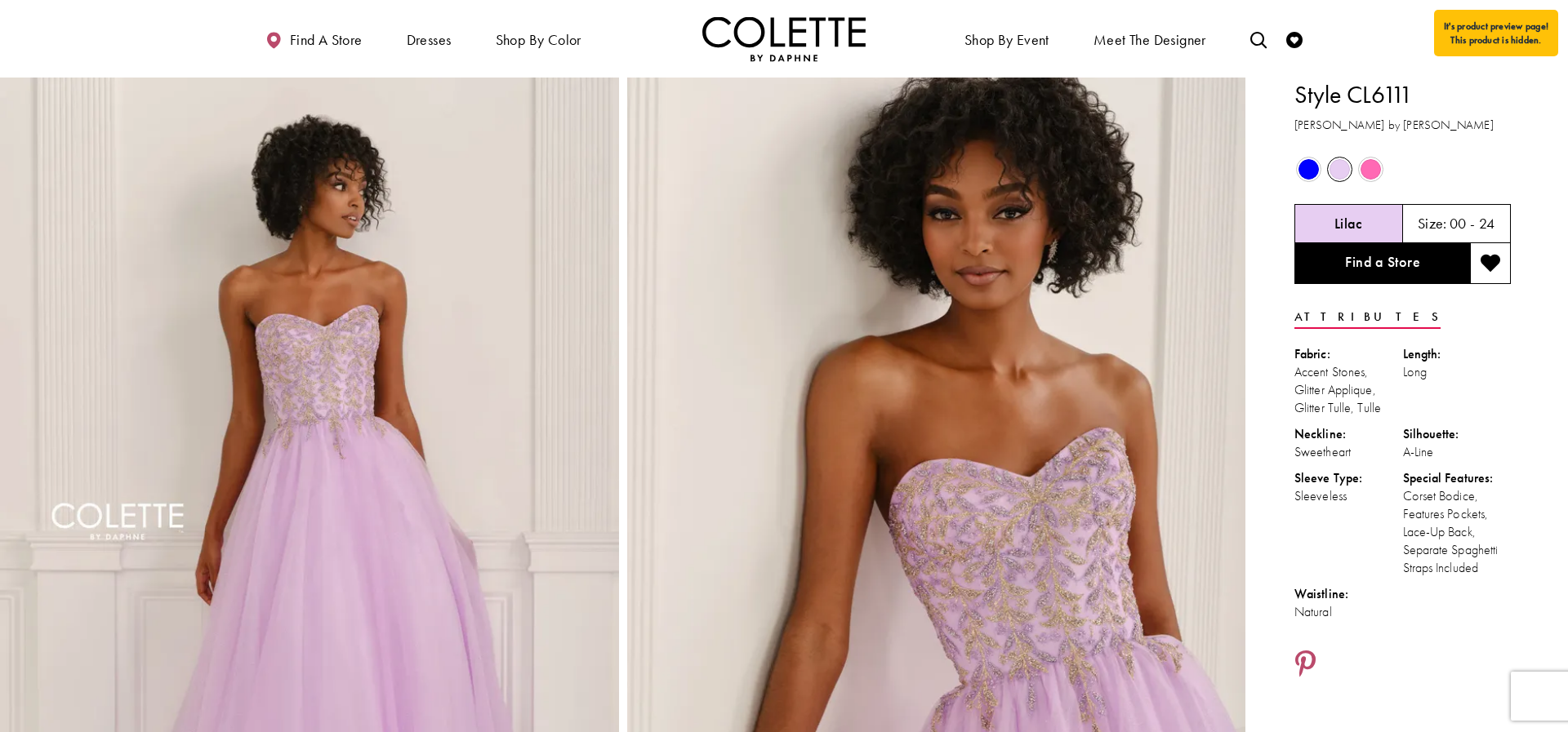
click at [1368, 171] on span "Product color controls state depends on size chosen" at bounding box center [1370, 169] width 21 height 21
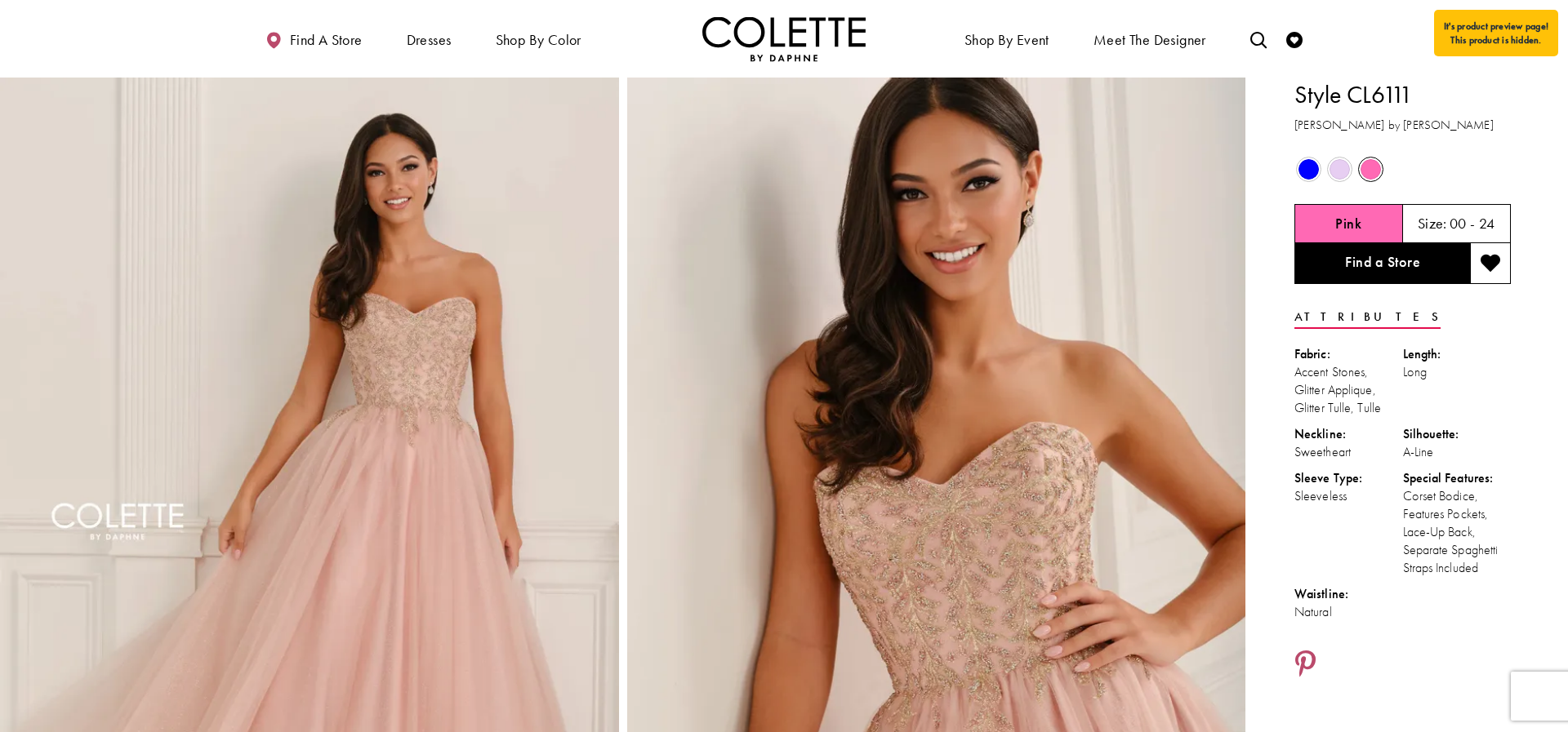
click at [1345, 173] on span "Product color controls state depends on size chosen" at bounding box center [1339, 169] width 21 height 21
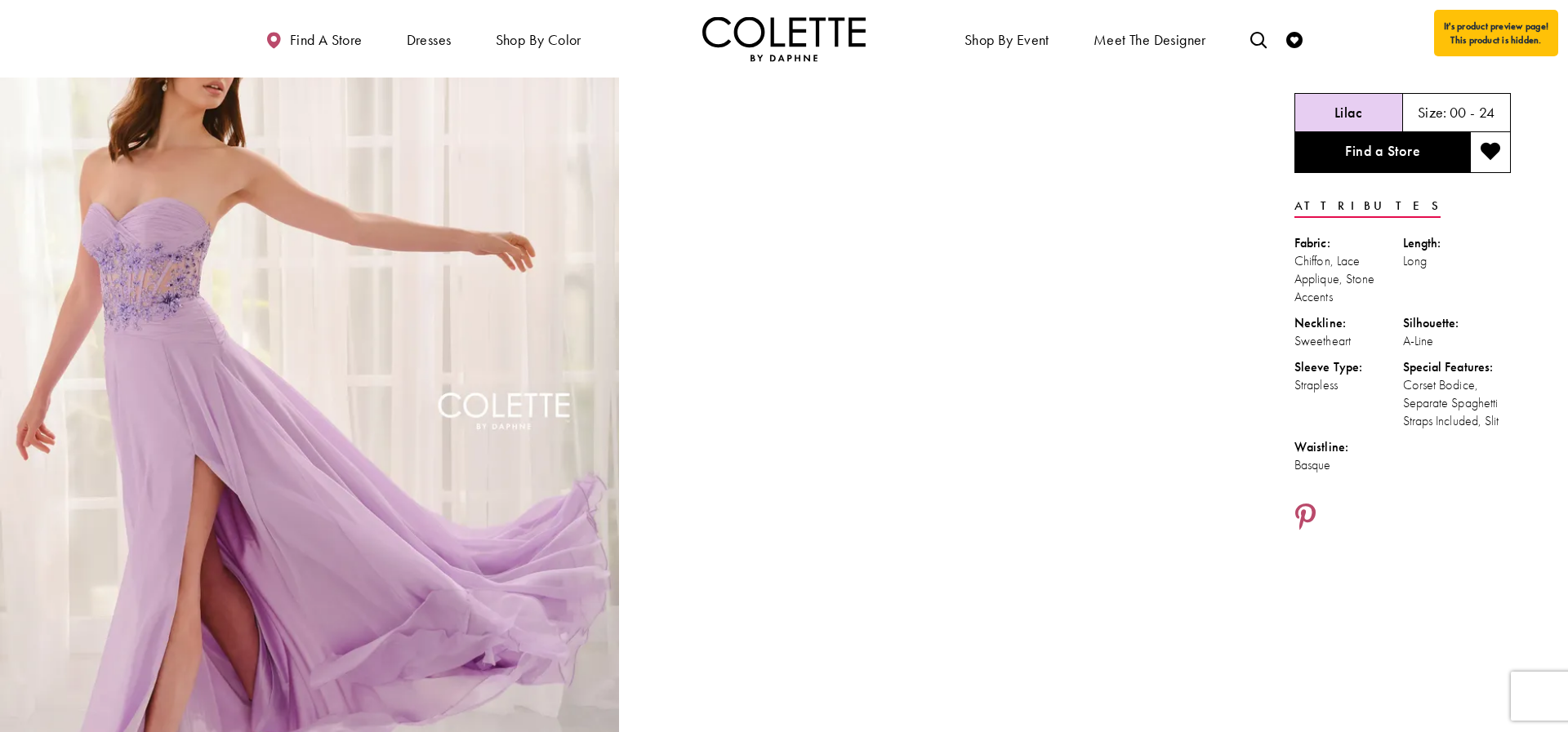
scroll to position [22, 0]
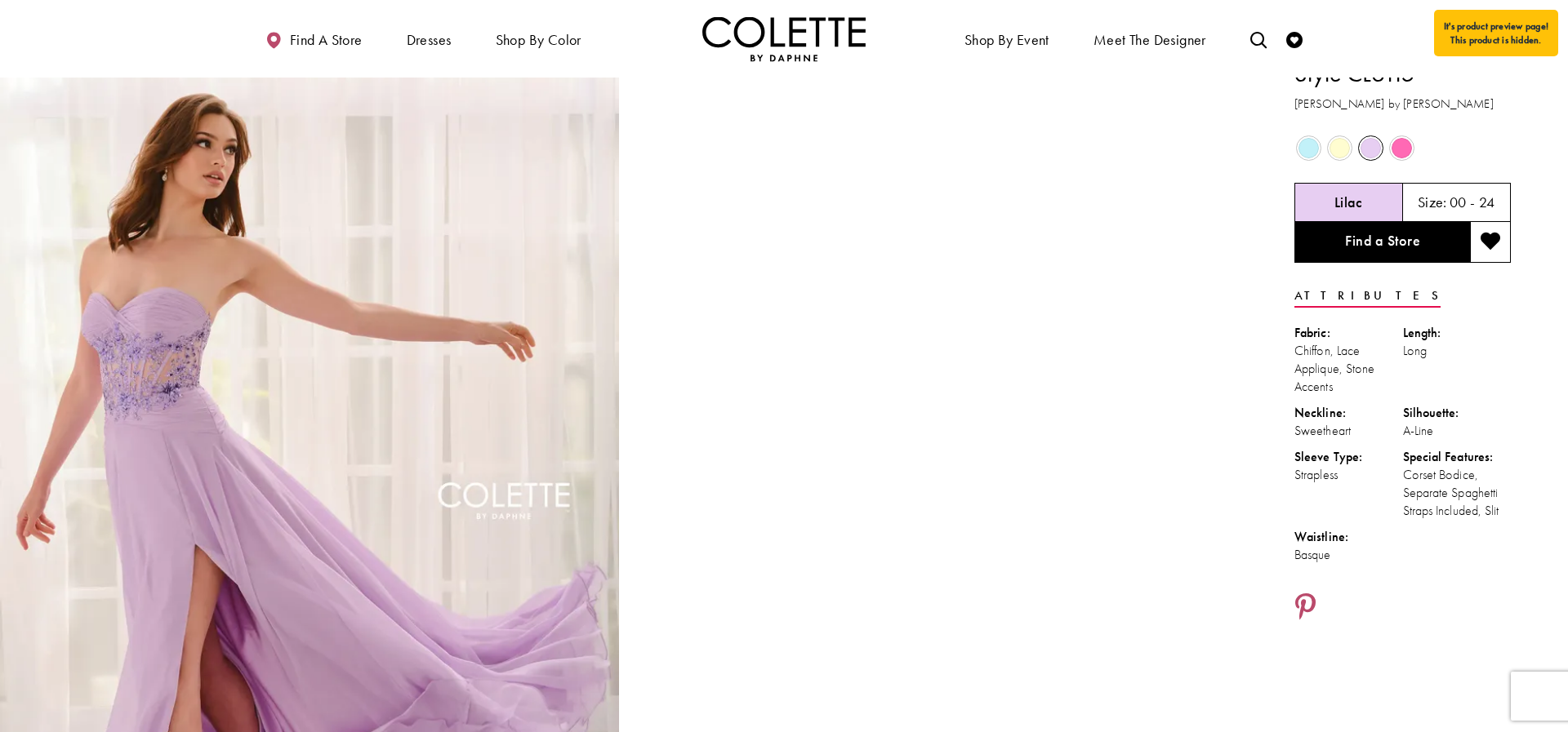
click at [1305, 149] on span "Product color controls state depends on size chosen" at bounding box center [1308, 148] width 21 height 21
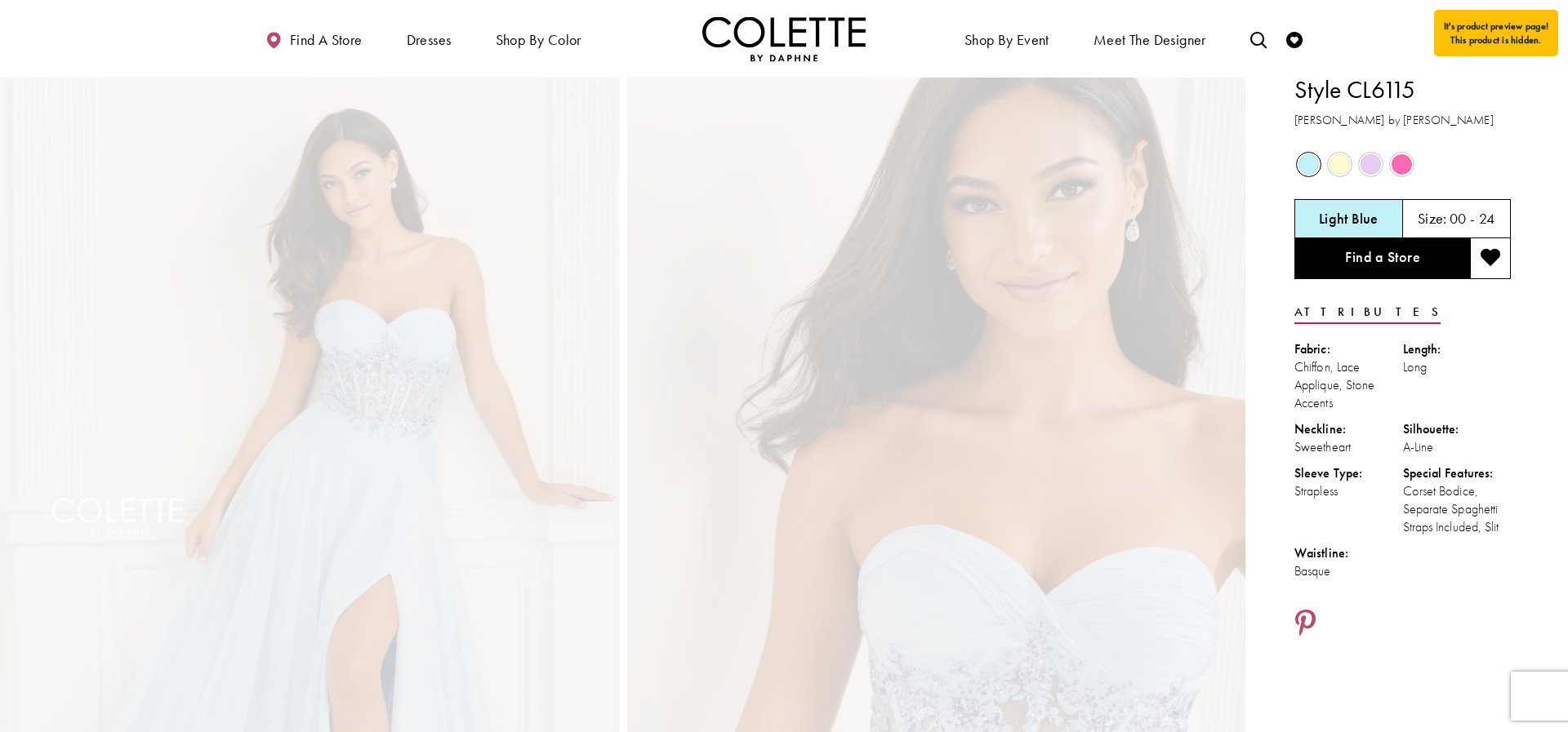
scroll to position [0, 0]
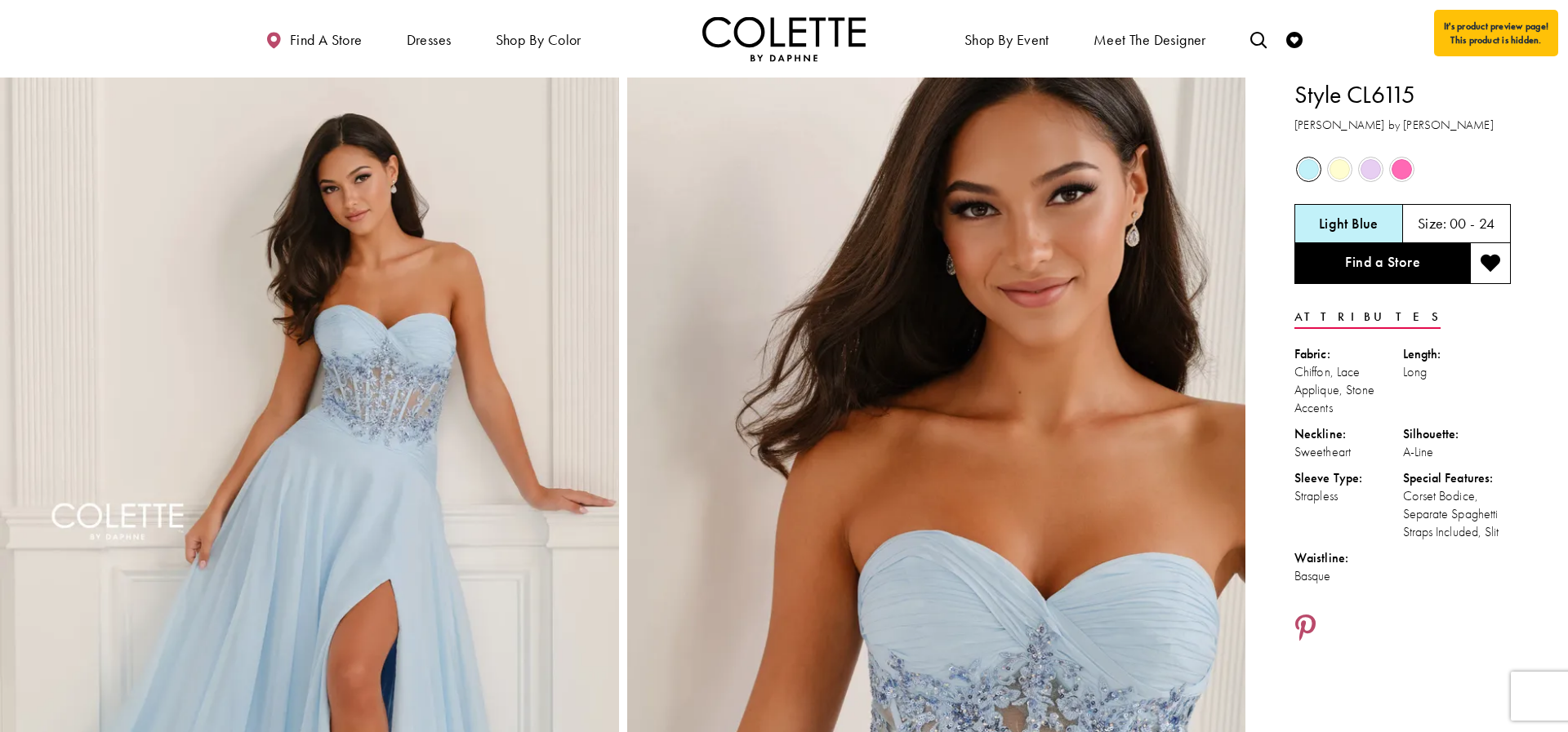
click at [1335, 171] on span "Product color controls state depends on size chosen" at bounding box center [1339, 169] width 21 height 21
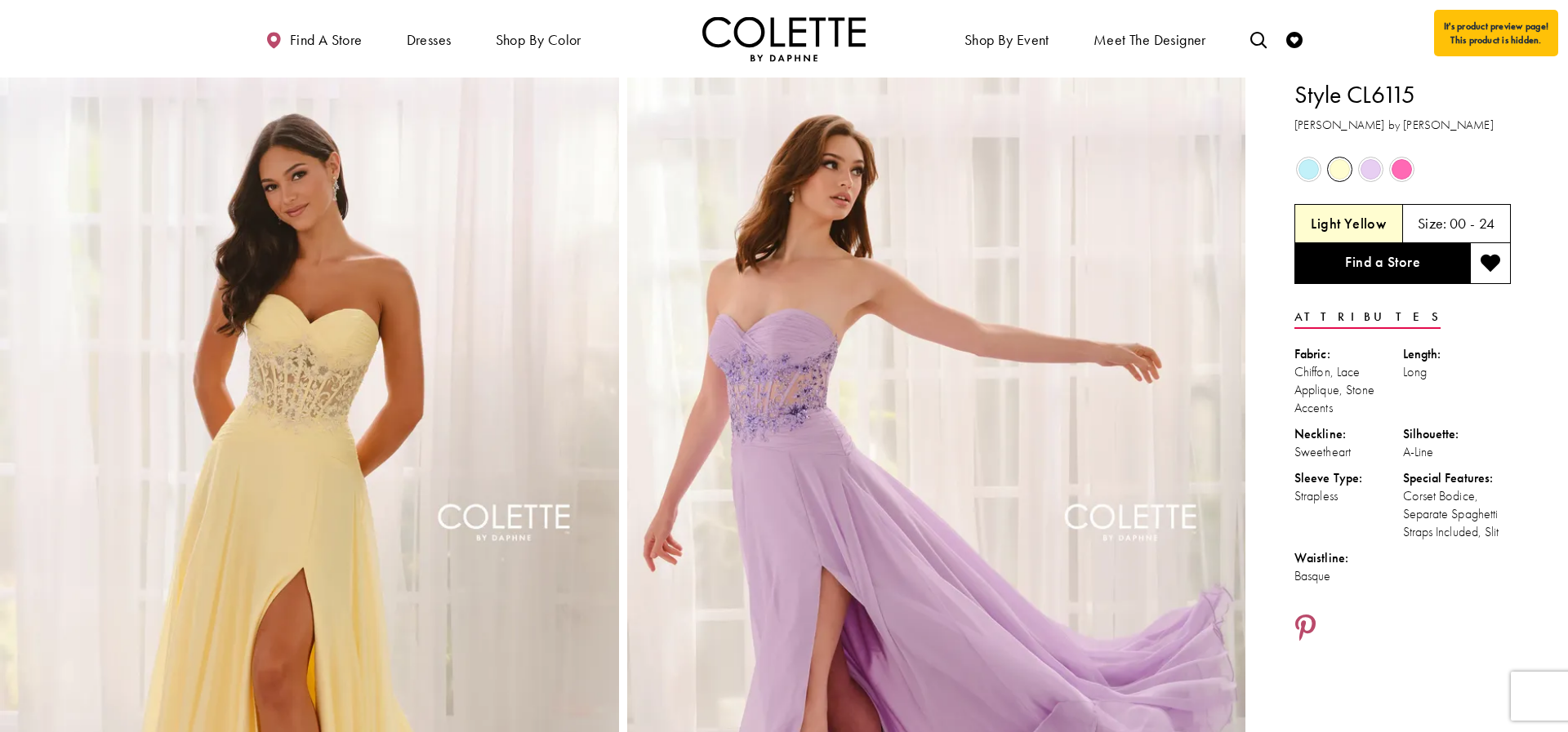
click at [1378, 174] on span "Product color controls state depends on size chosen" at bounding box center [1370, 169] width 21 height 21
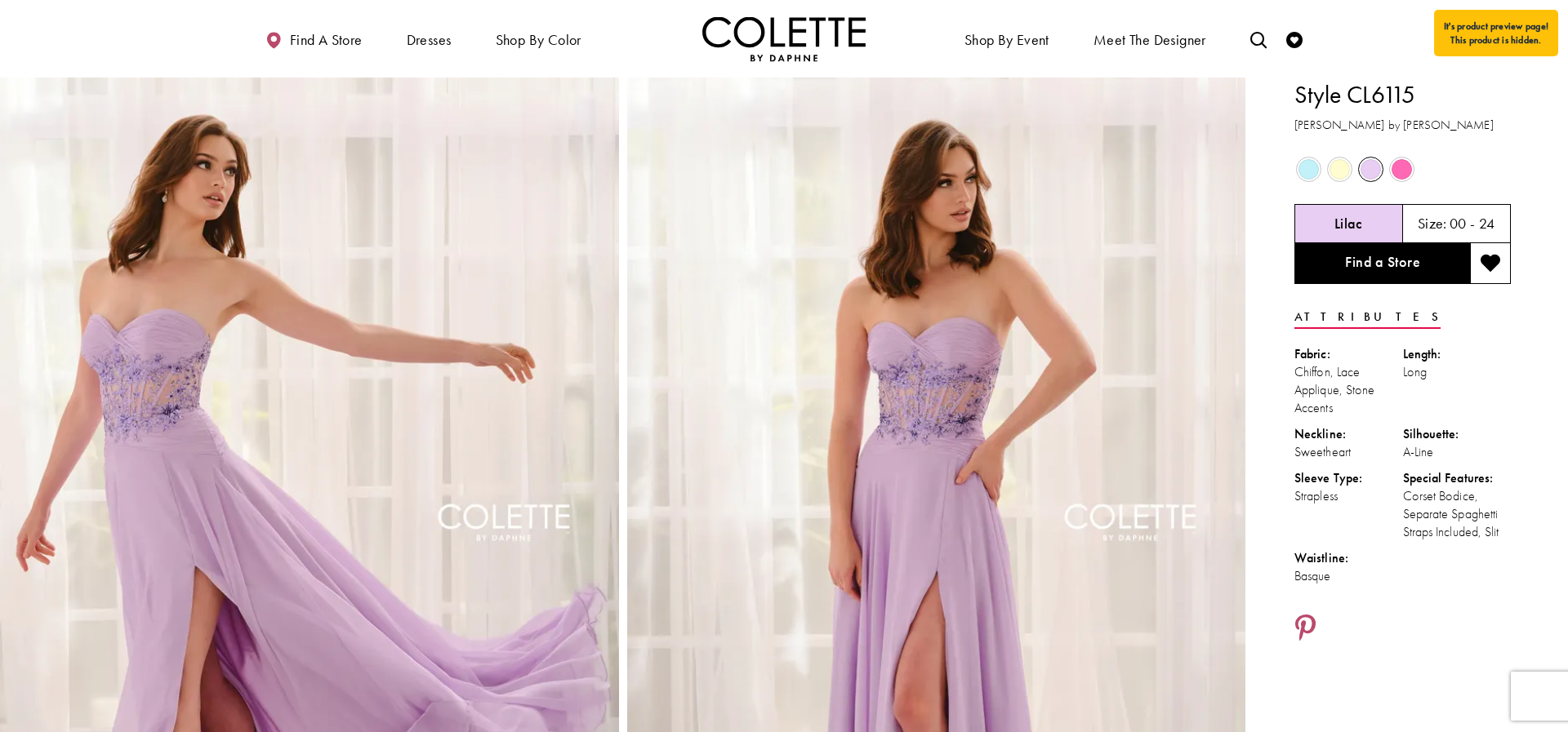
click at [1405, 173] on span "Product color controls state depends on size chosen" at bounding box center [1402, 169] width 21 height 21
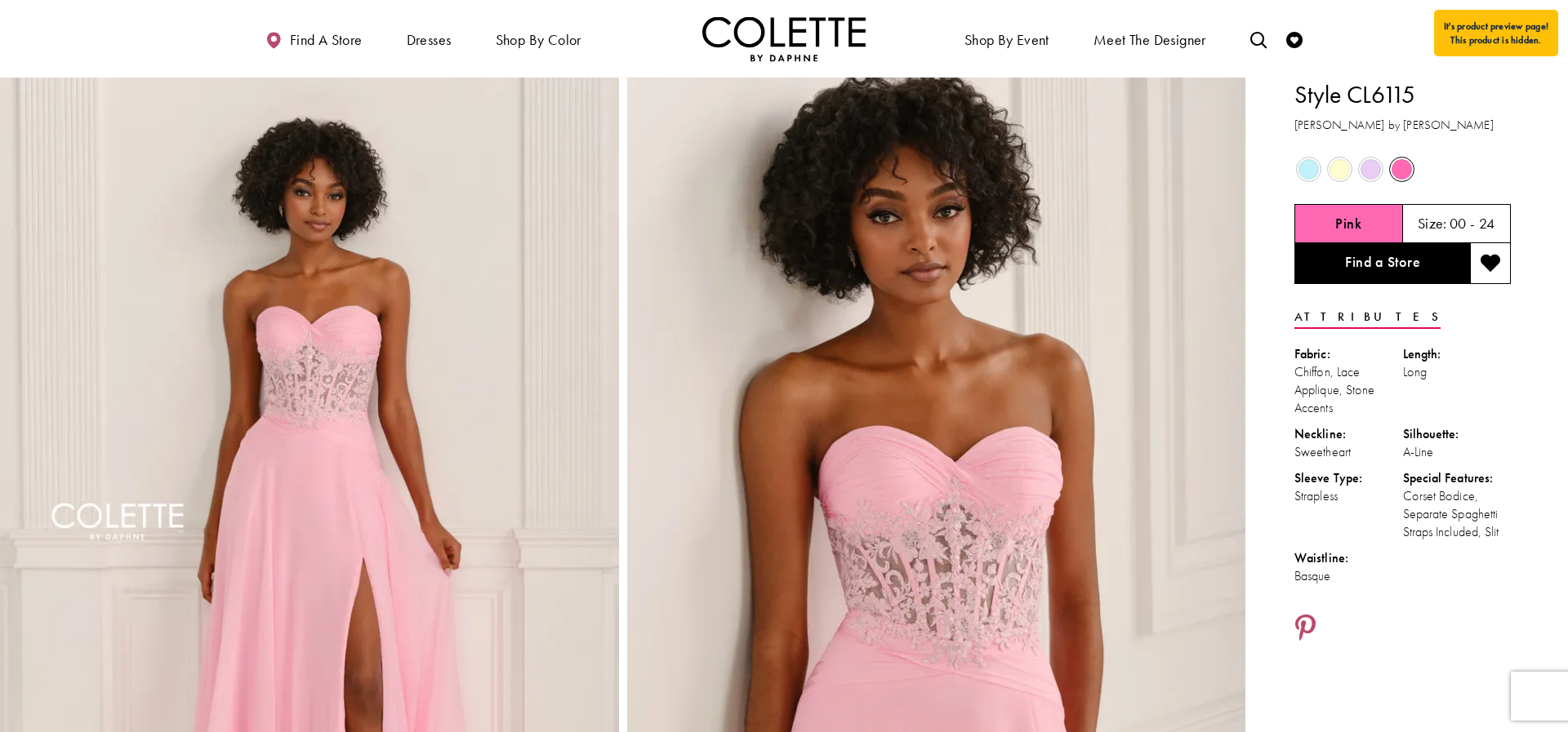
click at [1312, 171] on span "Product color controls state depends on size chosen" at bounding box center [1308, 169] width 21 height 21
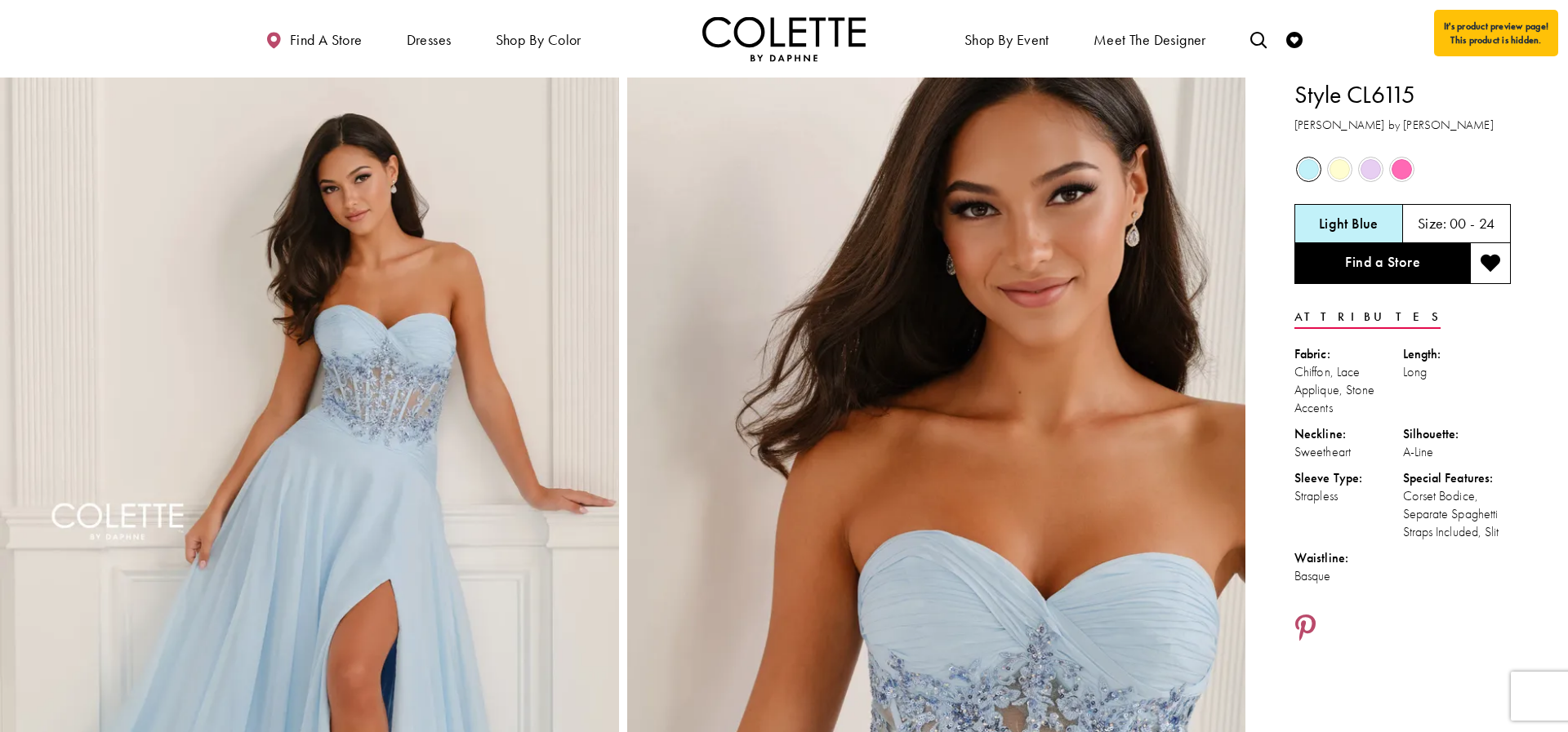
click at [1400, 167] on span "Product color controls state depends on size chosen" at bounding box center [1402, 169] width 21 height 21
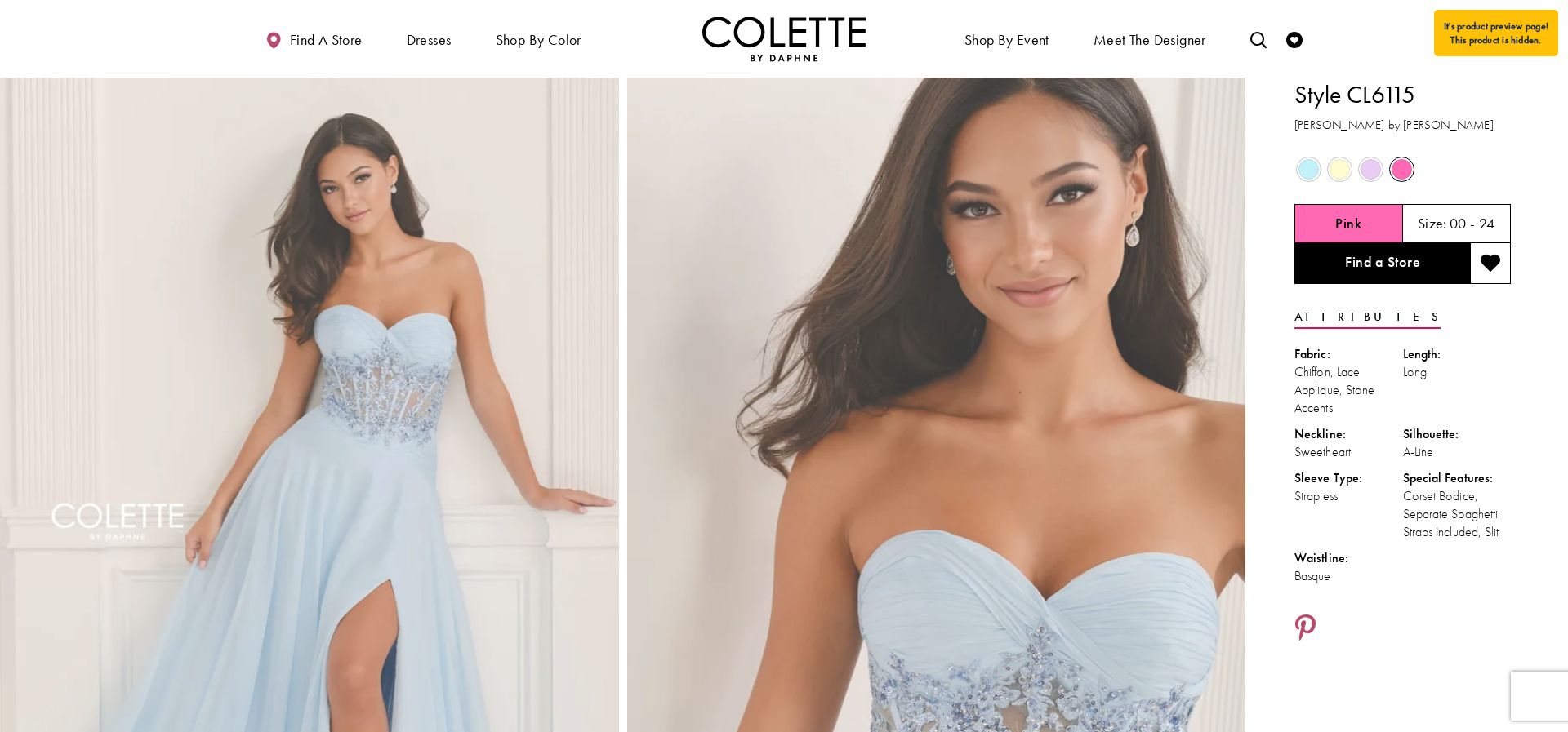
click at [1400, 167] on span "Product color controls state depends on size chosen" at bounding box center [1402, 169] width 21 height 21
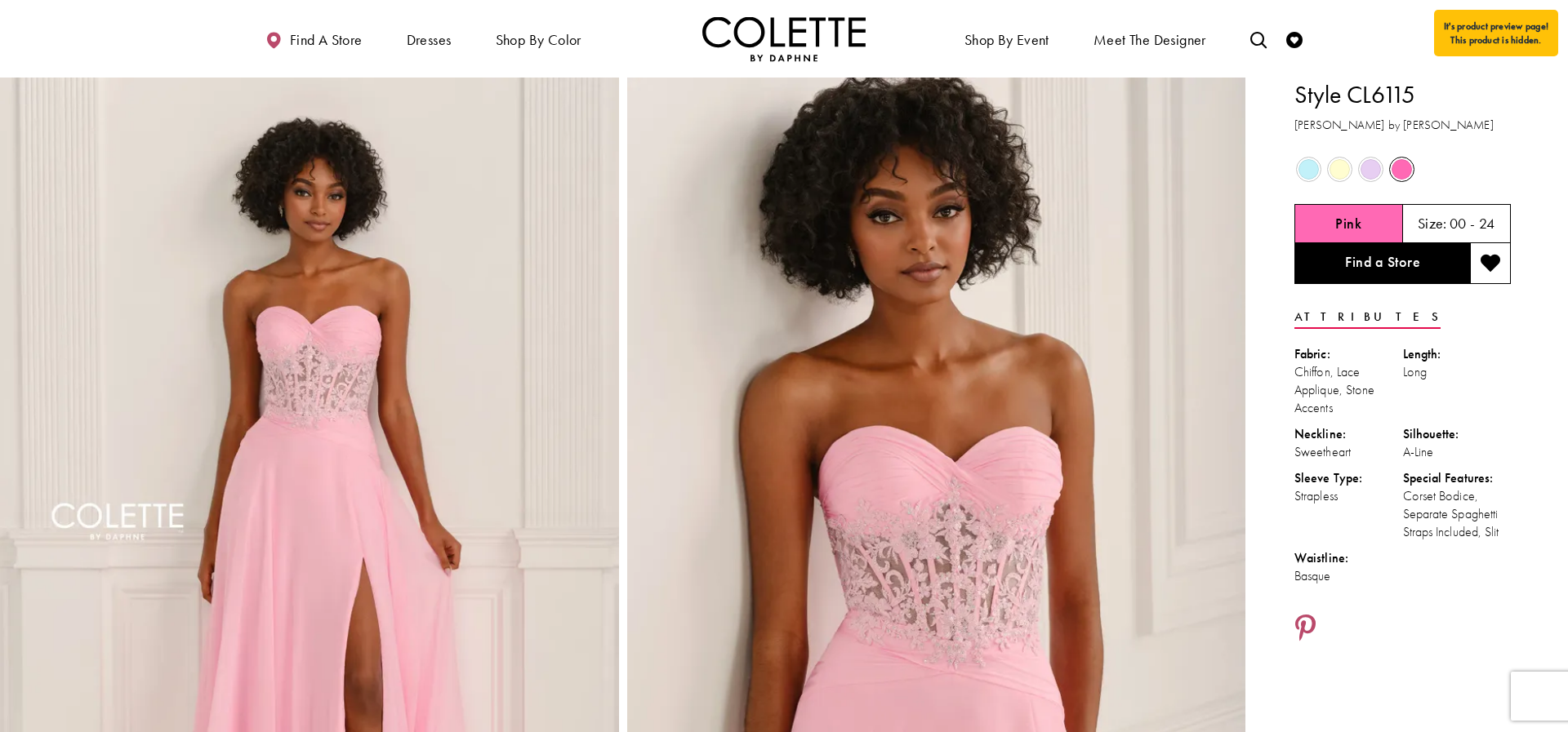
click at [1368, 162] on span "Product color controls state depends on size chosen" at bounding box center [1370, 169] width 21 height 21
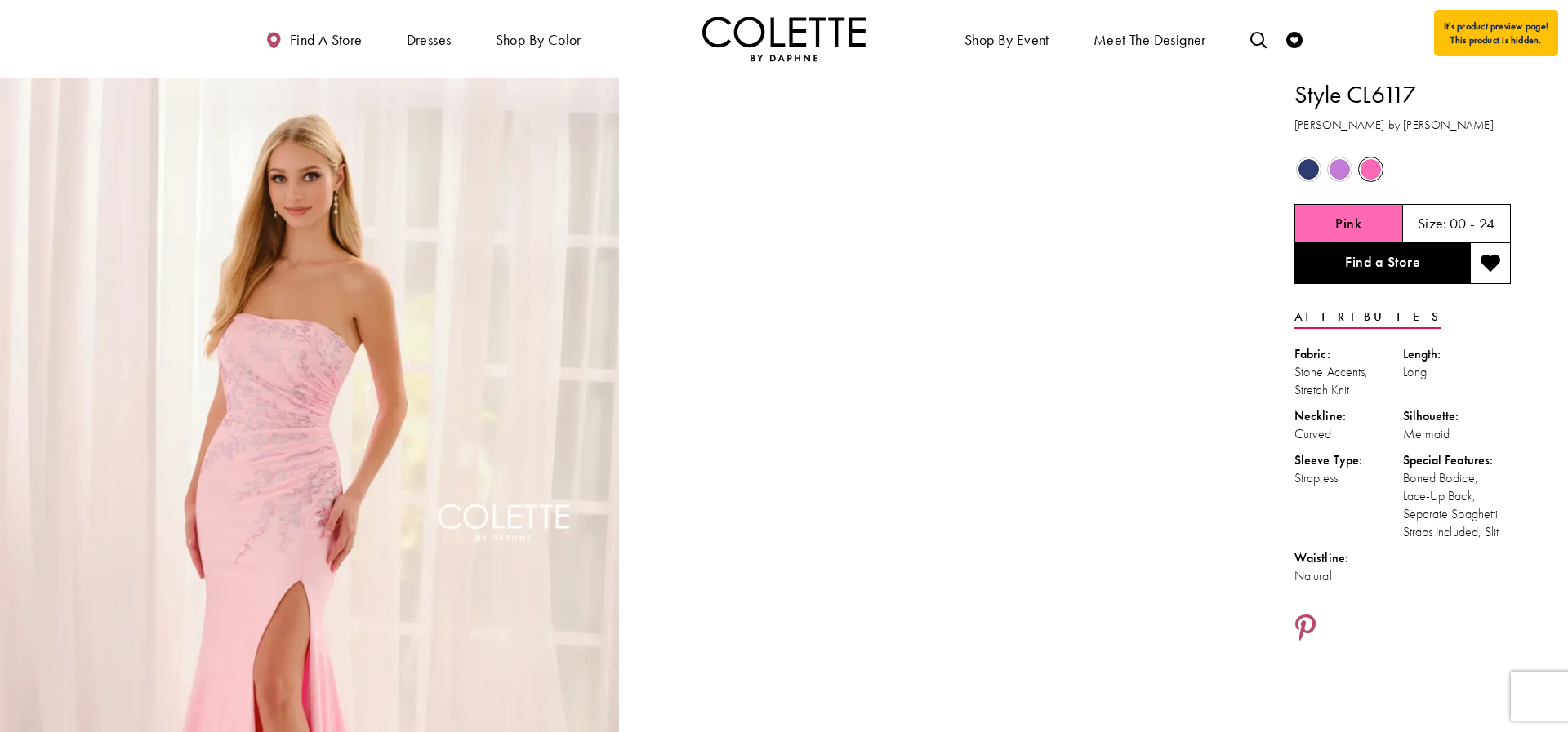
click at [1314, 167] on span "Product color controls state depends on size chosen" at bounding box center [1308, 169] width 21 height 21
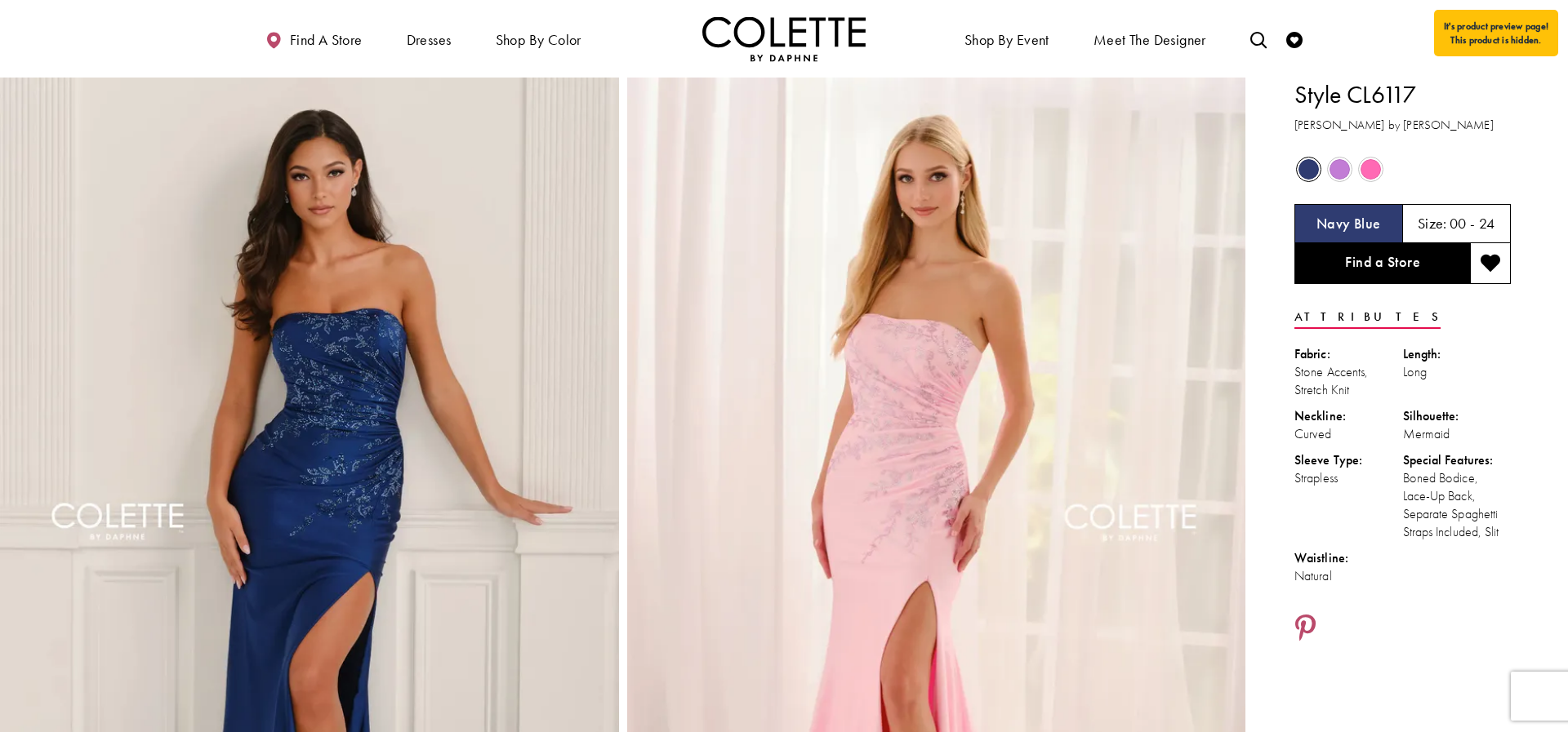
click at [1330, 166] on span "Product color controls state depends on size chosen" at bounding box center [1339, 169] width 21 height 21
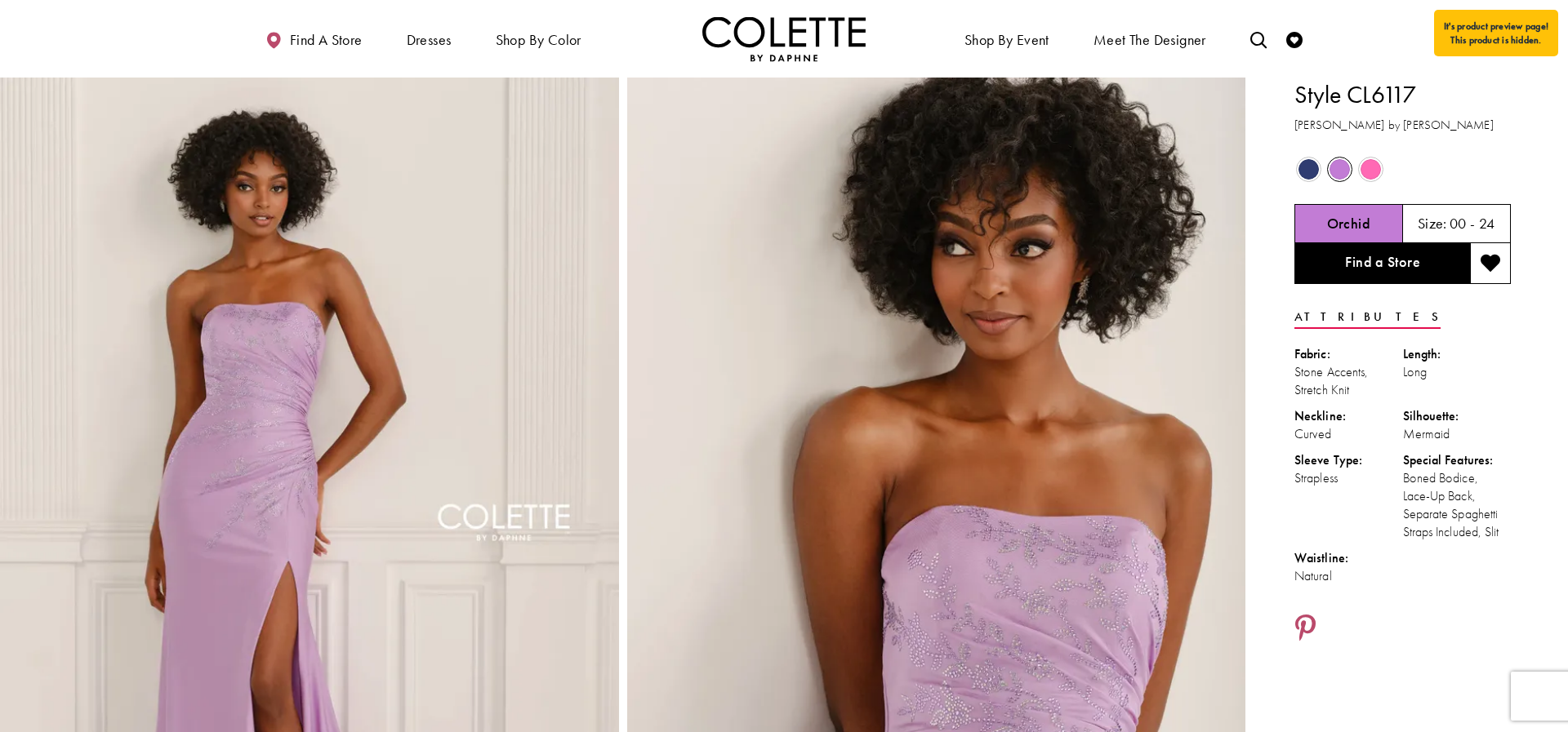
click at [1373, 166] on span "Product color controls state depends on size chosen" at bounding box center [1370, 169] width 21 height 21
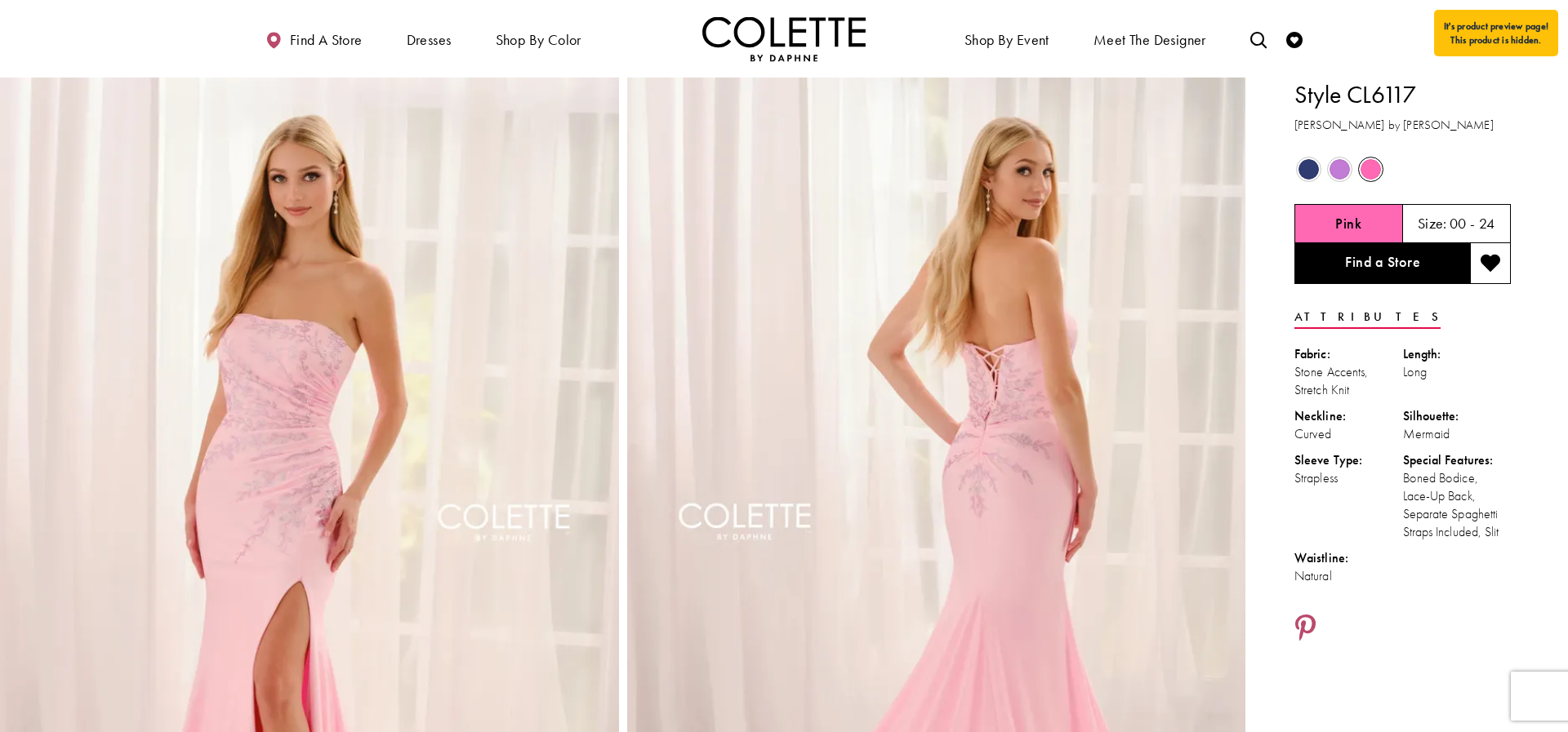
click at [1311, 169] on span "Product color controls state depends on size chosen" at bounding box center [1308, 169] width 21 height 21
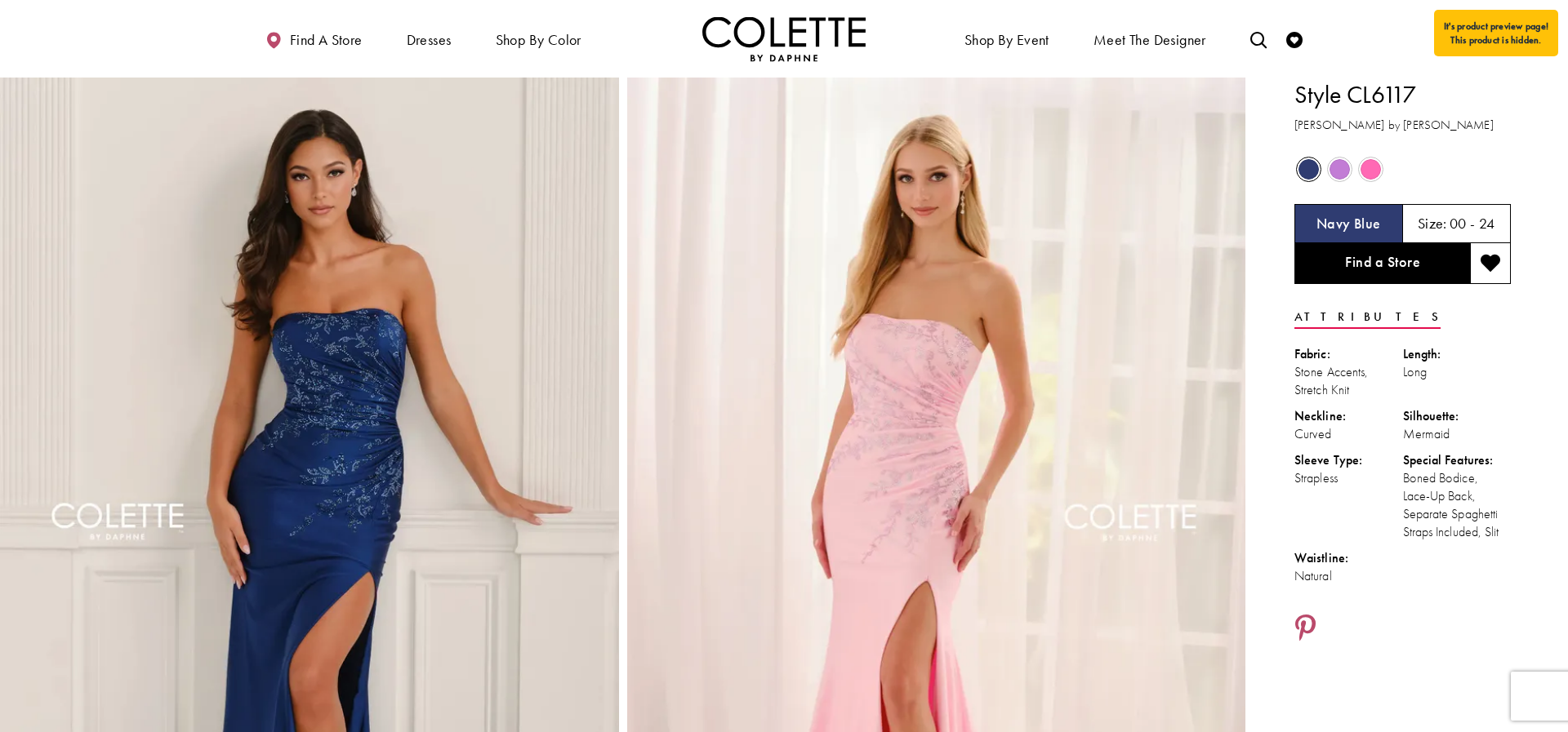
click at [1343, 172] on span "Product color controls state depends on size chosen" at bounding box center [1339, 169] width 21 height 21
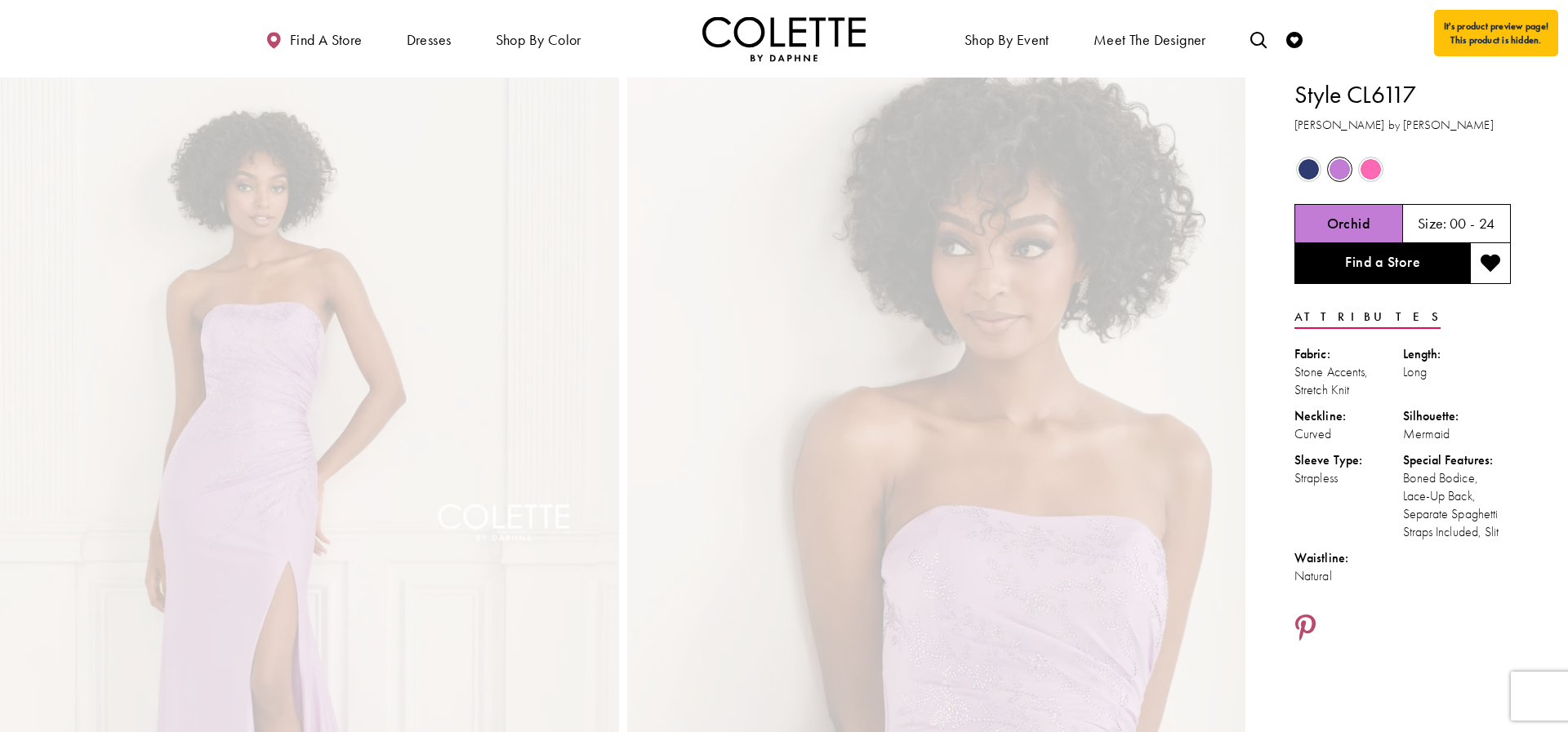
click at [1381, 172] on div "Out of Stock" at bounding box center [1370, 169] width 28 height 28
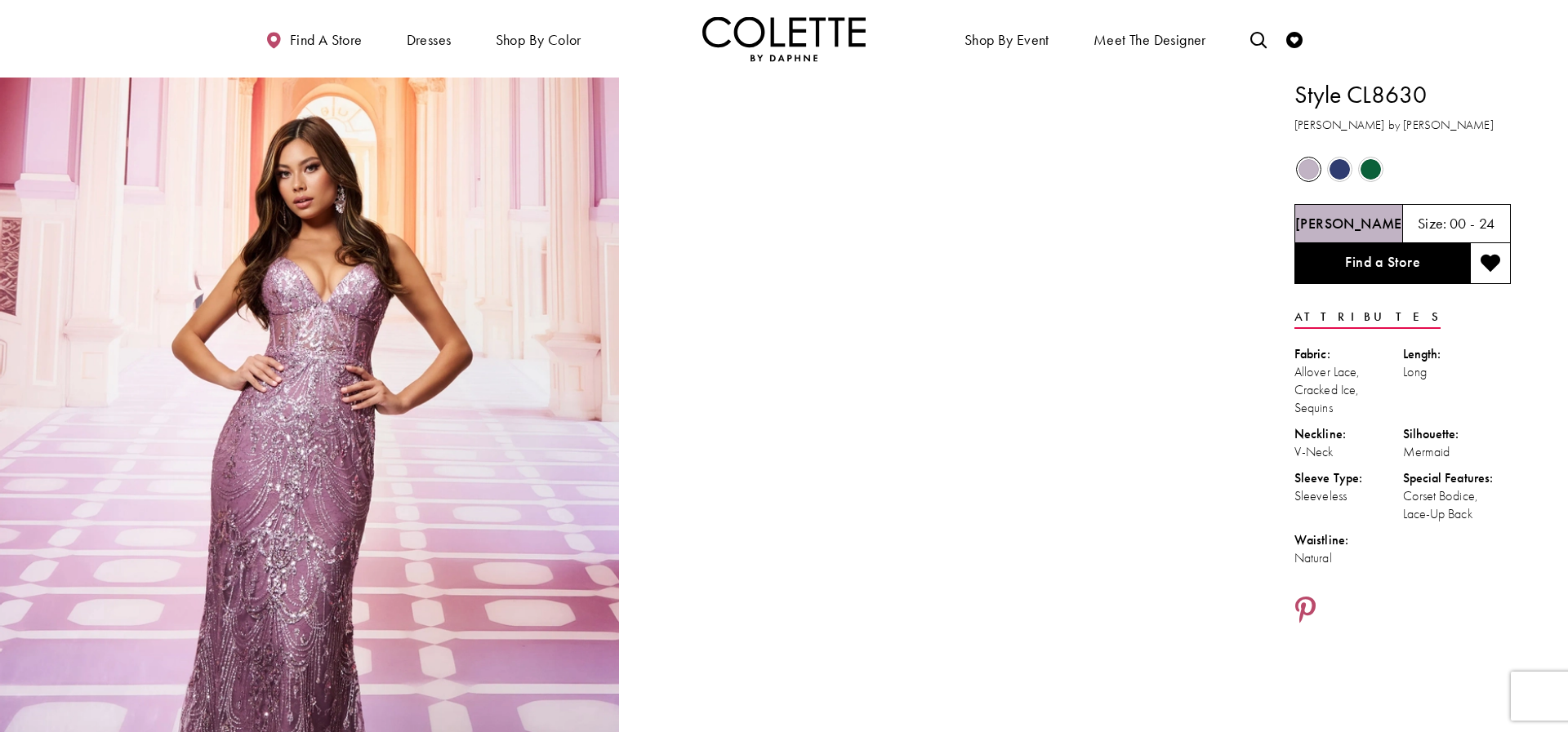
click at [1339, 167] on span "Product color controls state depends on size chosen" at bounding box center [1339, 169] width 21 height 21
